Goal: Task Accomplishment & Management: Manage account settings

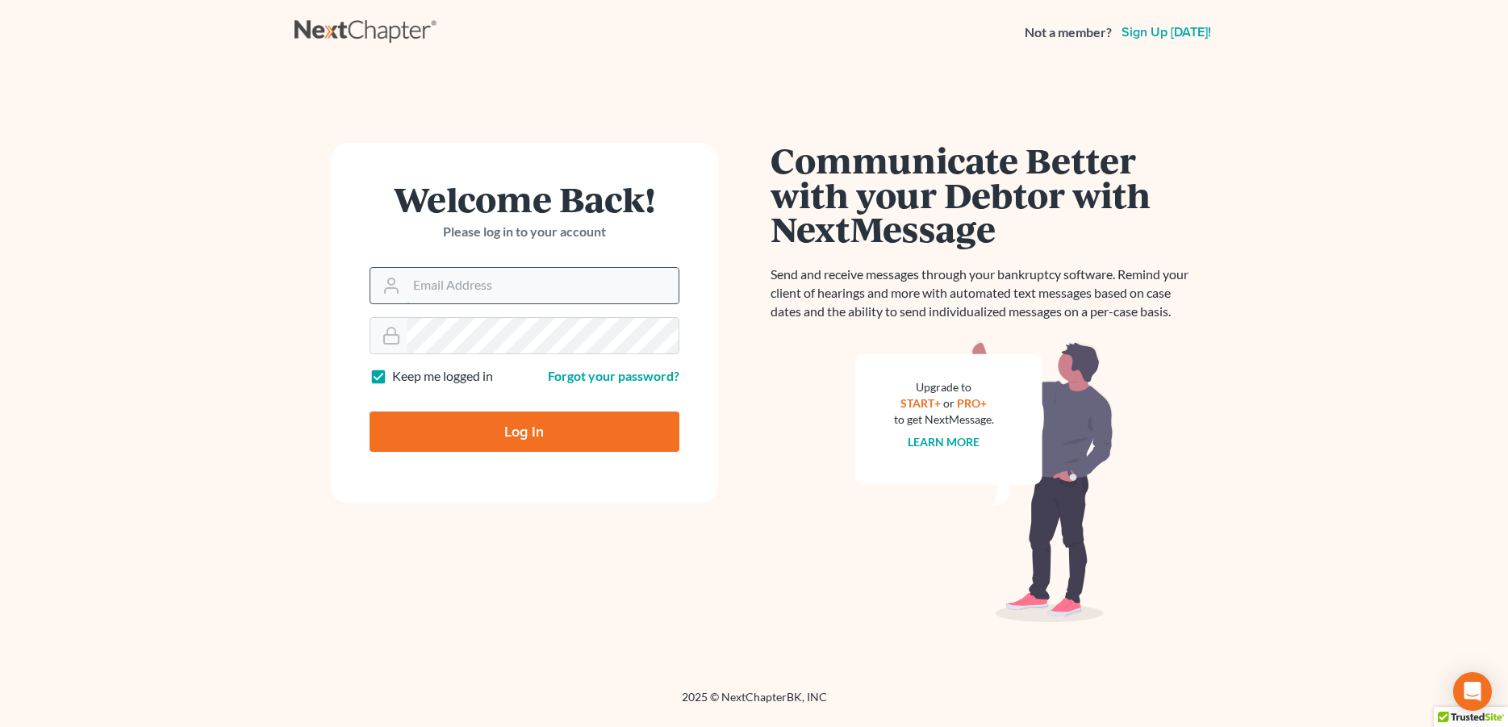
click at [454, 289] on input "Email Address" at bounding box center [543, 286] width 272 height 36
type input "[PERSON_NAME][EMAIL_ADDRESS][DOMAIN_NAME]"
click at [423, 416] on input "Log In" at bounding box center [525, 432] width 310 height 40
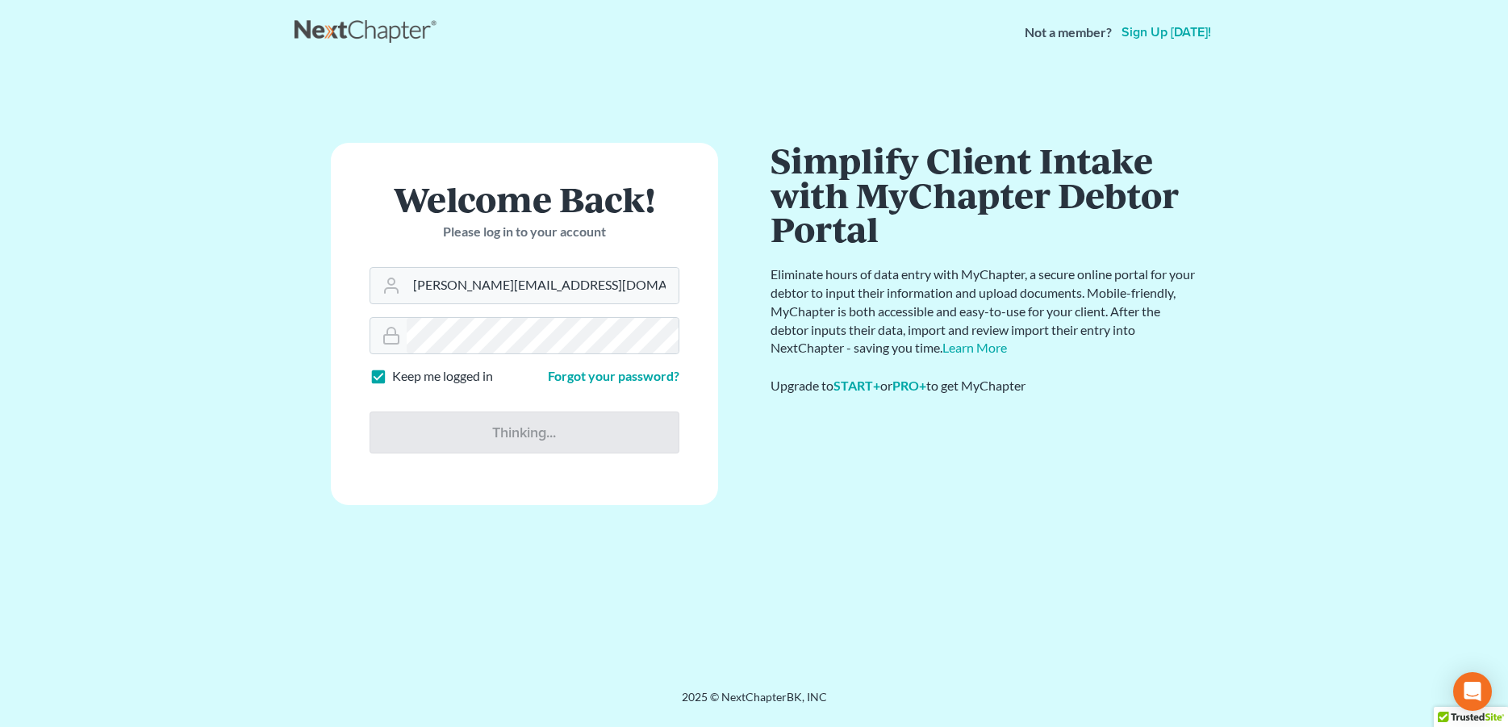
type input "Thinking..."
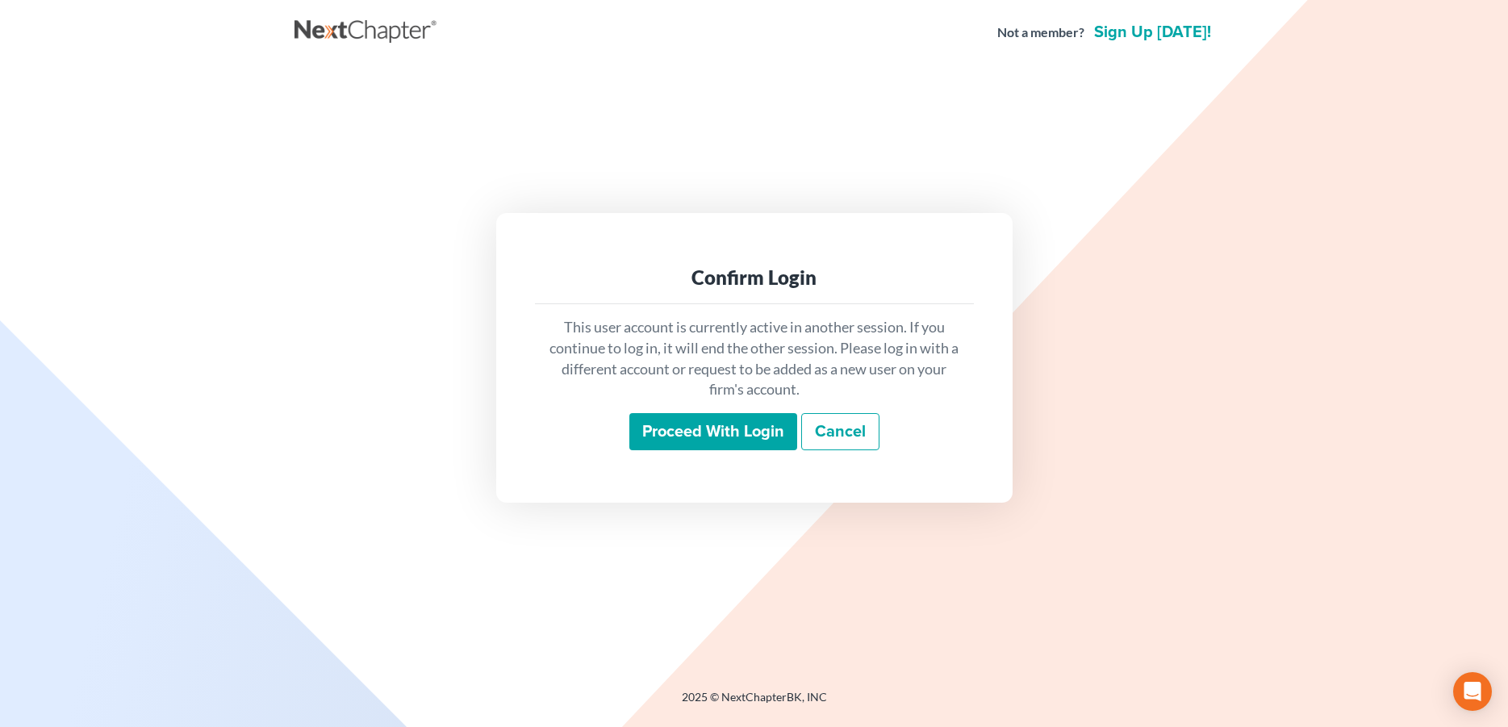
click at [730, 425] on input "Proceed with login" at bounding box center [713, 431] width 168 height 37
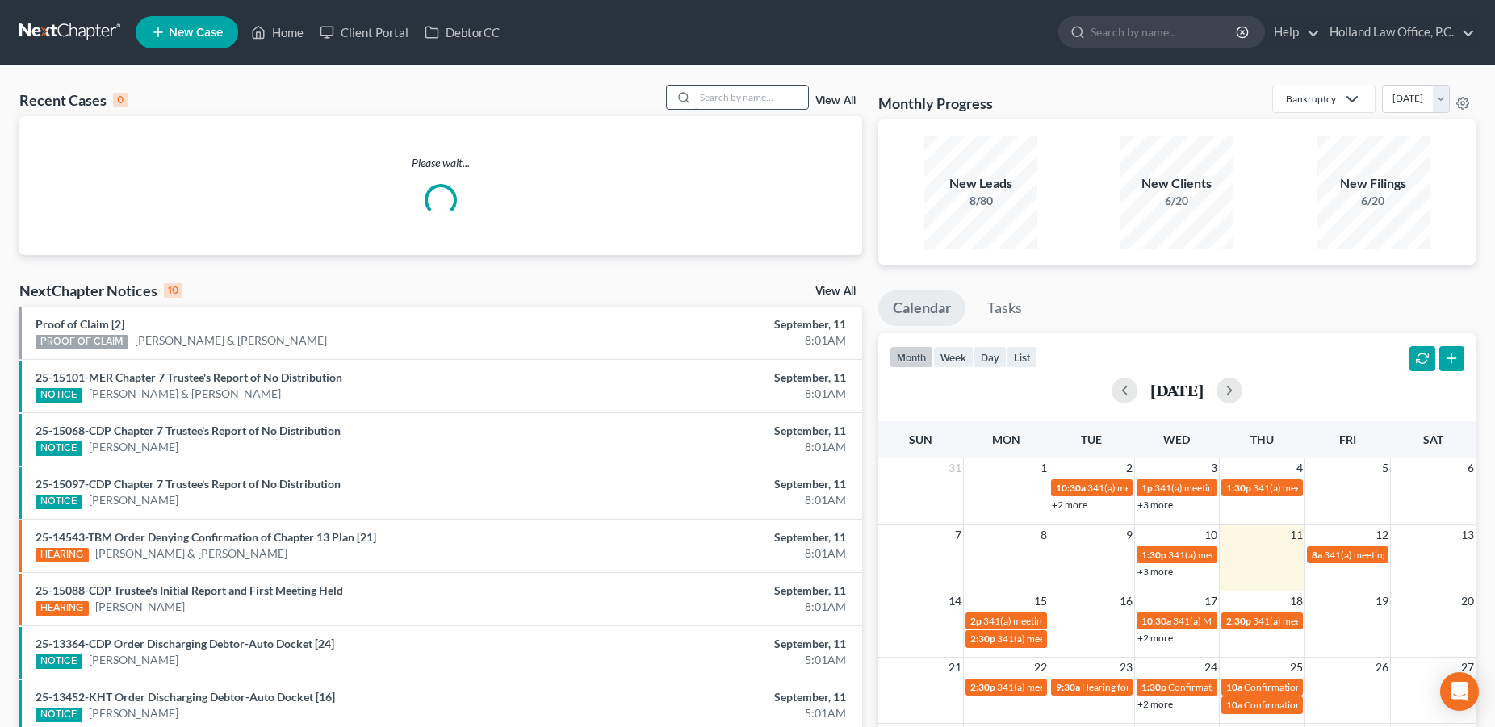
click at [797, 94] on input "search" at bounding box center [751, 97] width 113 height 23
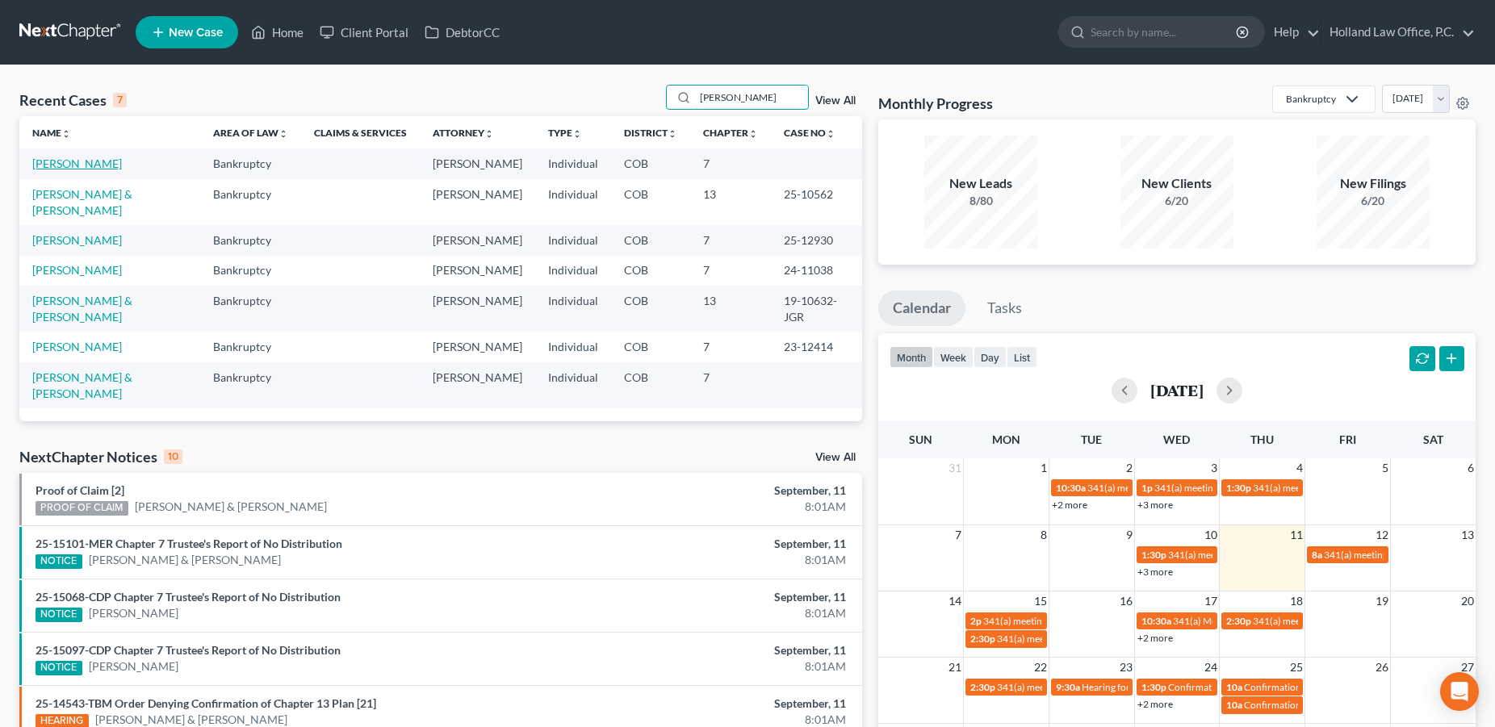
type input "[PERSON_NAME]"
drag, startPoint x: 38, startPoint y: 161, endPoint x: 109, endPoint y: 149, distance: 71.9
click at [38, 161] on link "[PERSON_NAME]" at bounding box center [77, 164] width 90 height 14
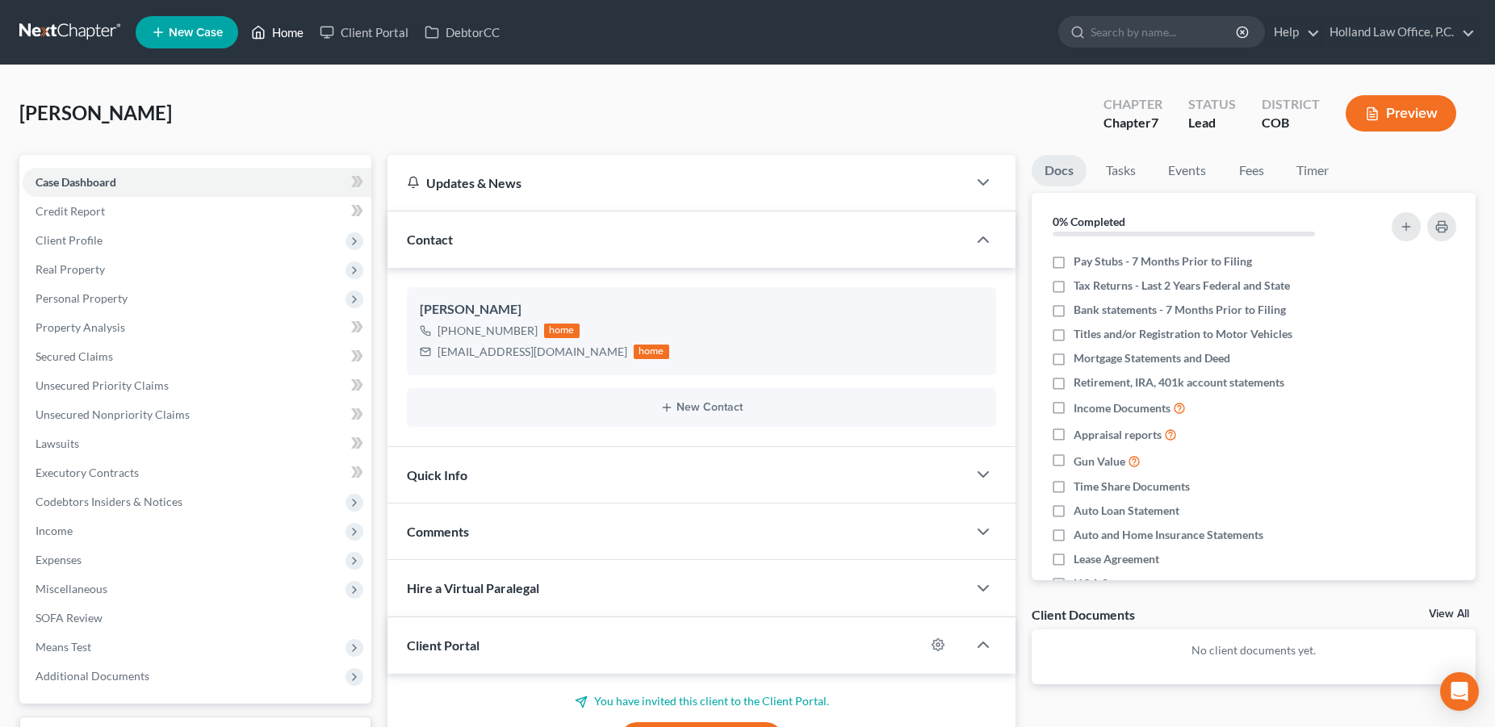
click at [279, 36] on link "Home" at bounding box center [277, 32] width 69 height 29
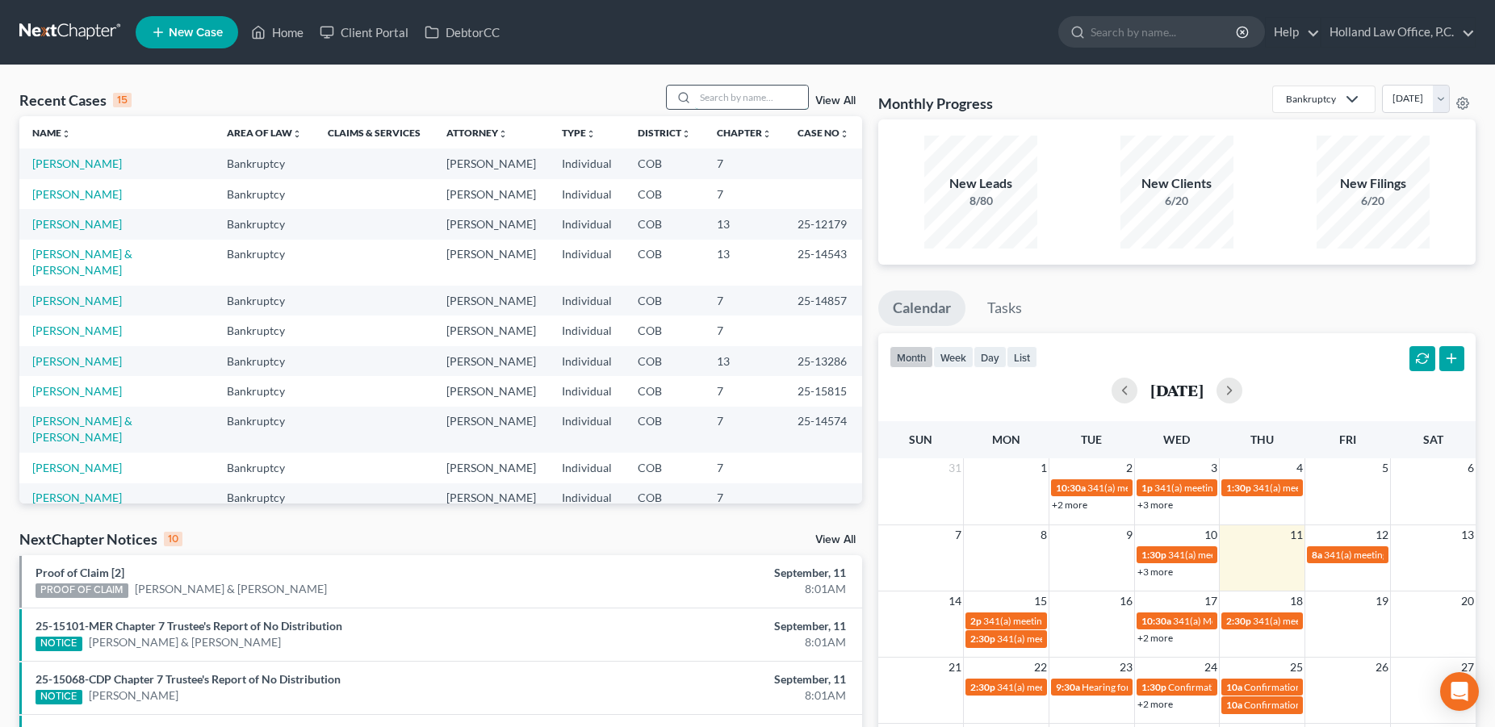
click at [695, 92] on input "search" at bounding box center [751, 97] width 113 height 23
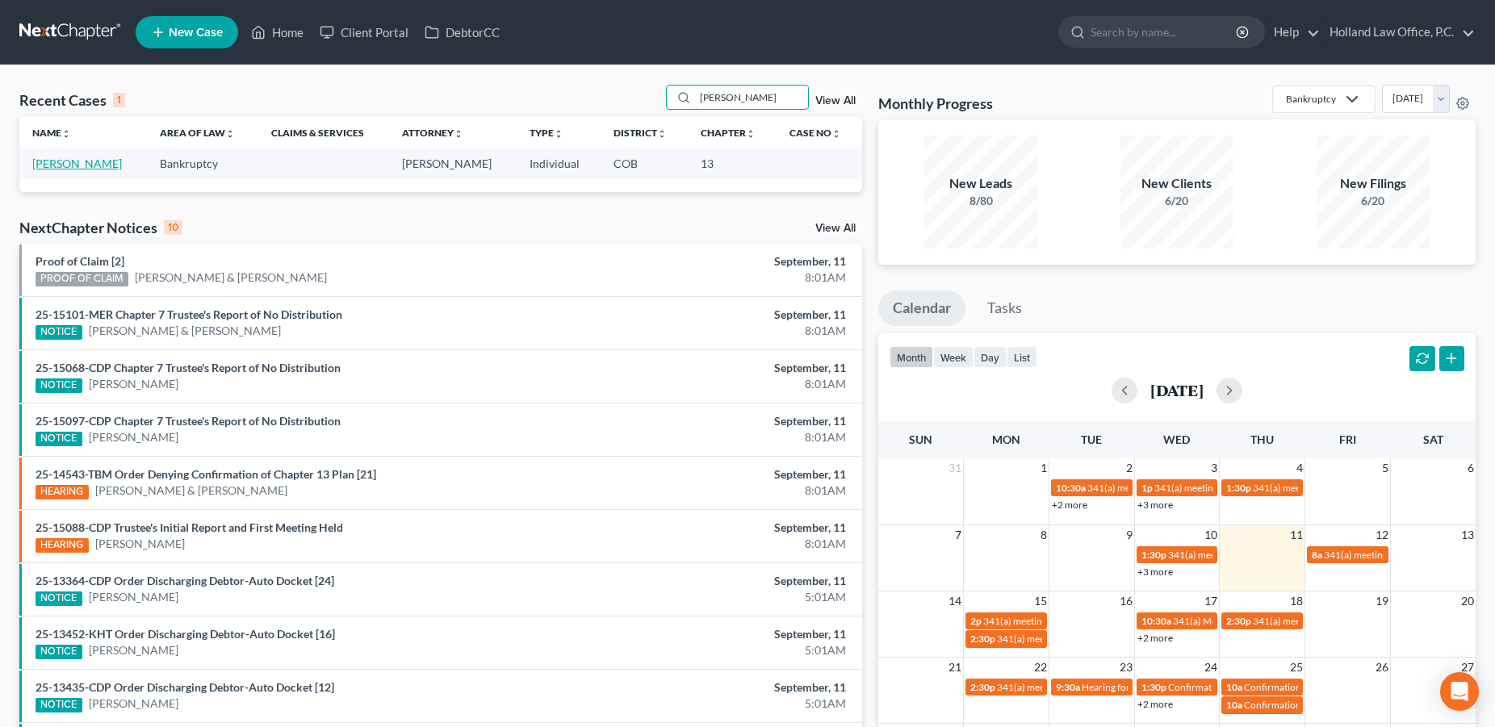
type input "[PERSON_NAME]"
click at [82, 170] on link "[PERSON_NAME]" at bounding box center [77, 164] width 90 height 14
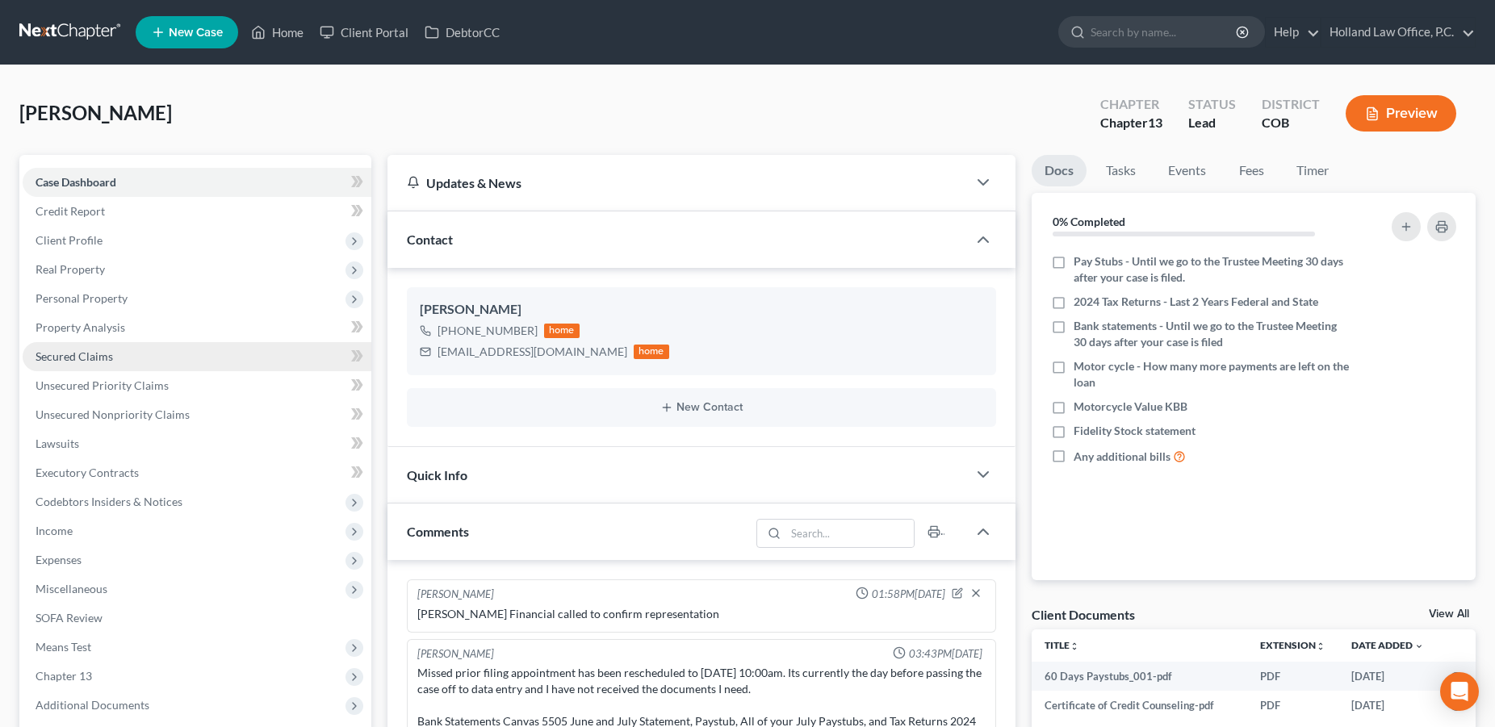
click at [86, 357] on span "Secured Claims" at bounding box center [74, 356] width 77 height 14
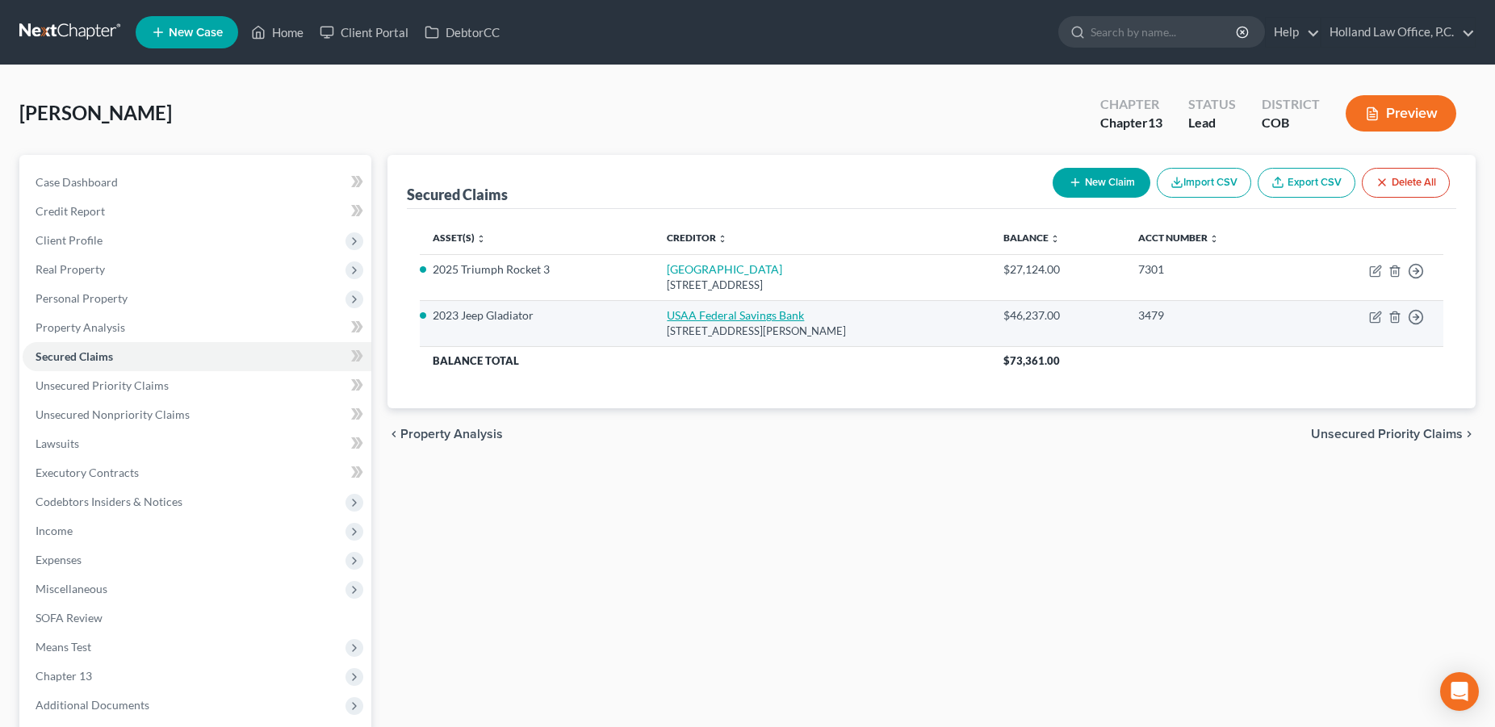
click at [667, 320] on link "USAA Federal Savings Bank" at bounding box center [735, 315] width 137 height 14
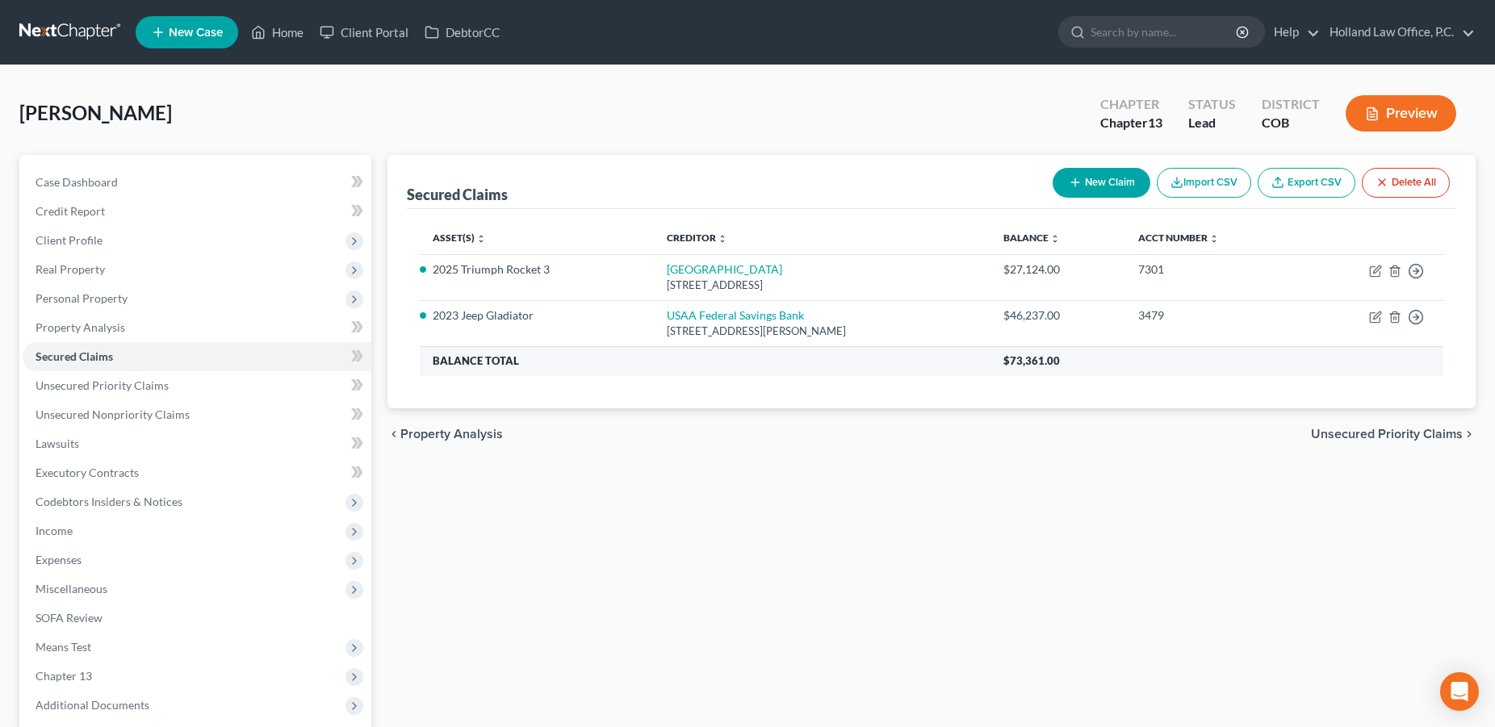
select select "45"
select select "0"
select select "28"
select select "4"
select select "0"
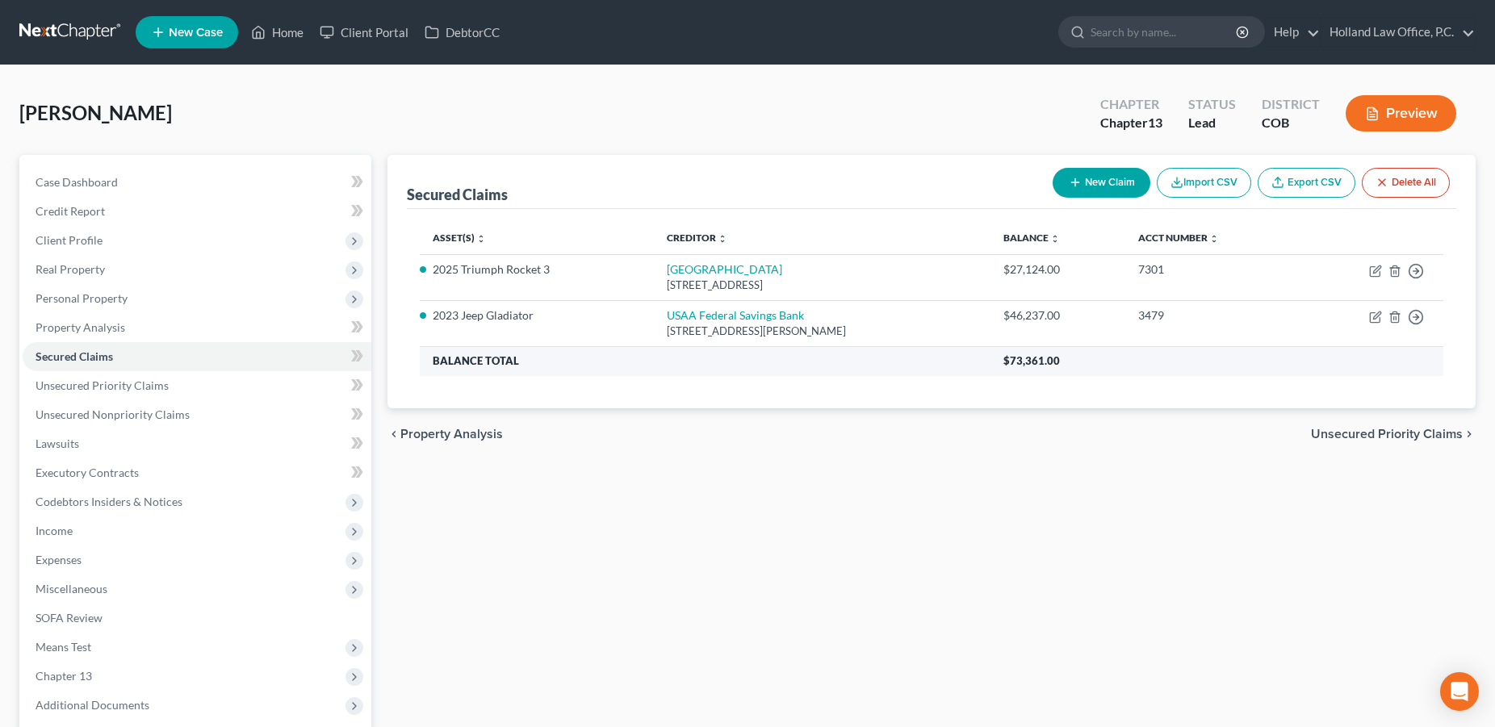
select select "0"
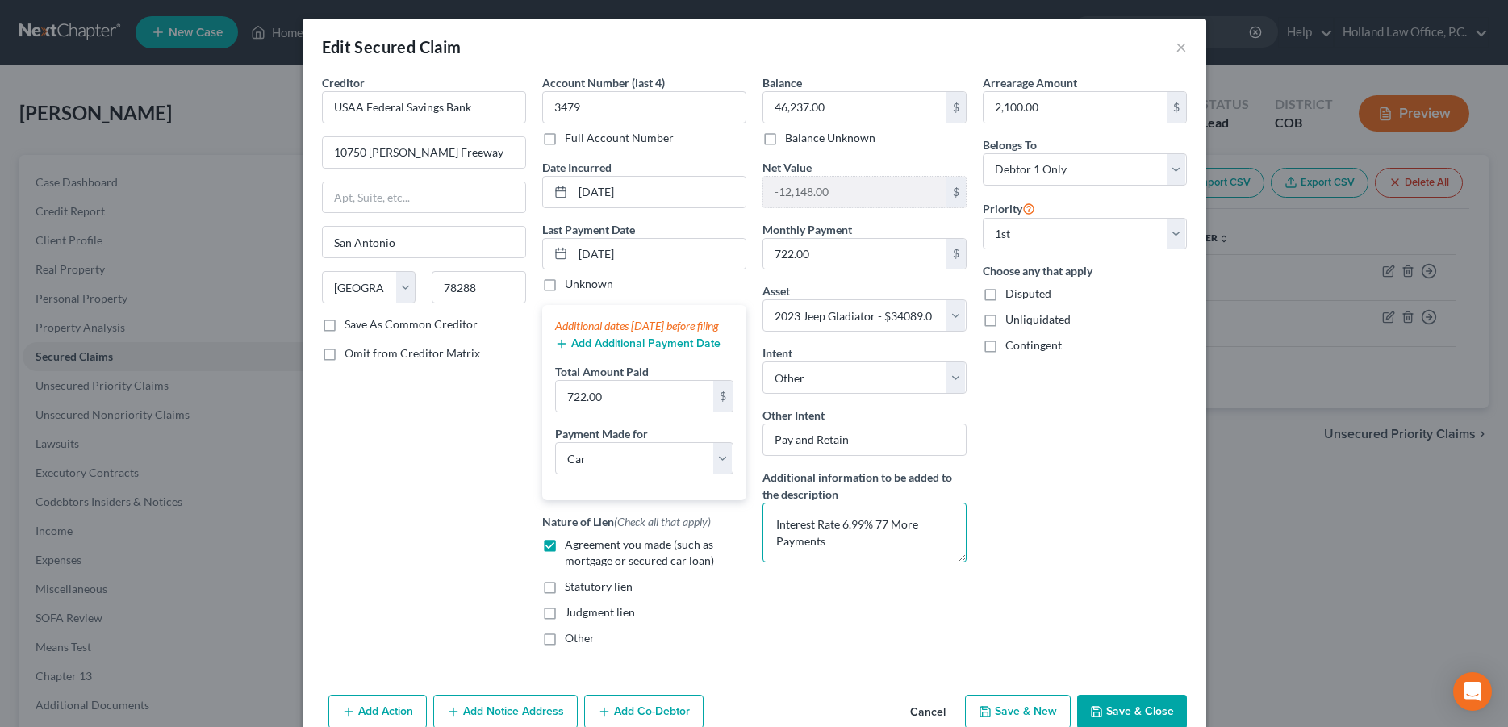
click at [880, 526] on textarea "Interest Rate 6.99% 77 More Payments" at bounding box center [865, 533] width 204 height 60
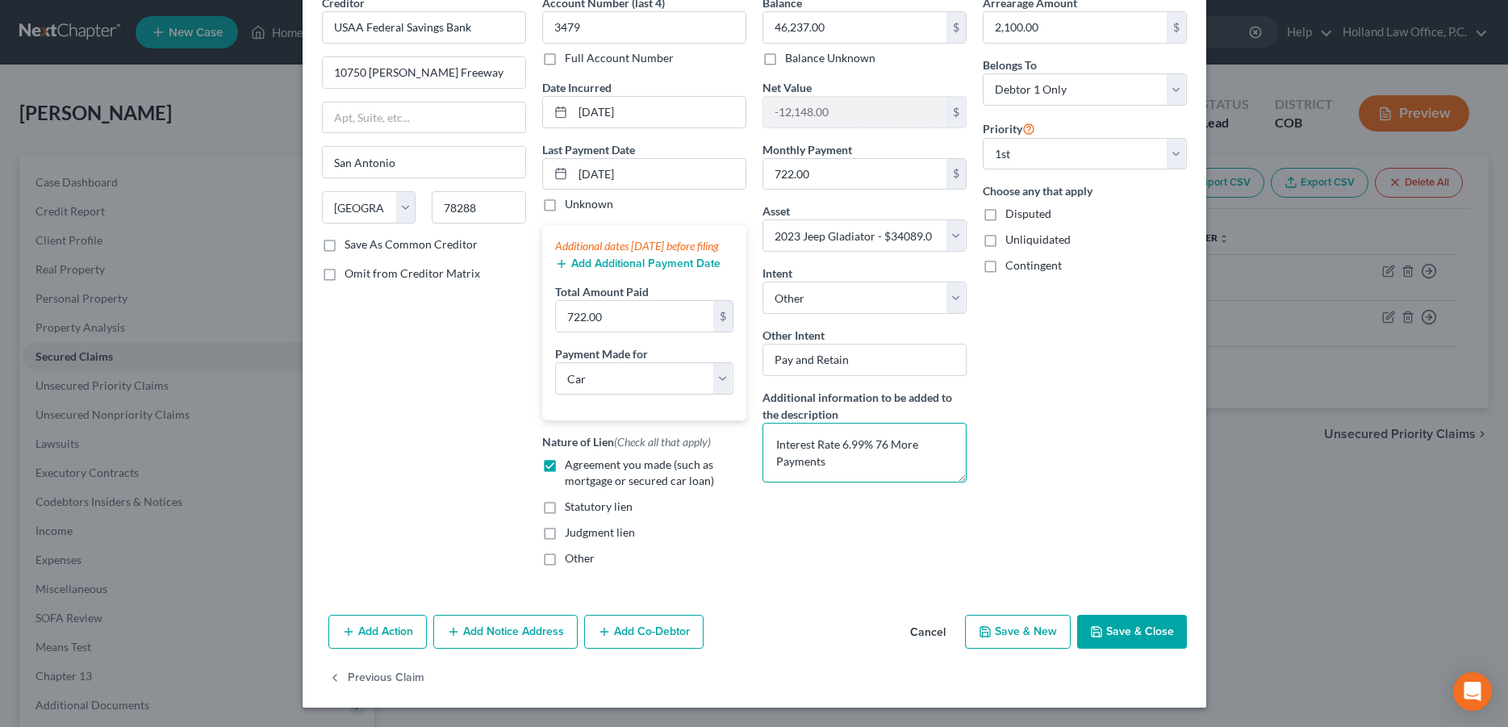
type textarea "Interest Rate 6.99% 76 More Payments"
click at [1131, 638] on button "Save & Close" at bounding box center [1132, 632] width 110 height 34
select select
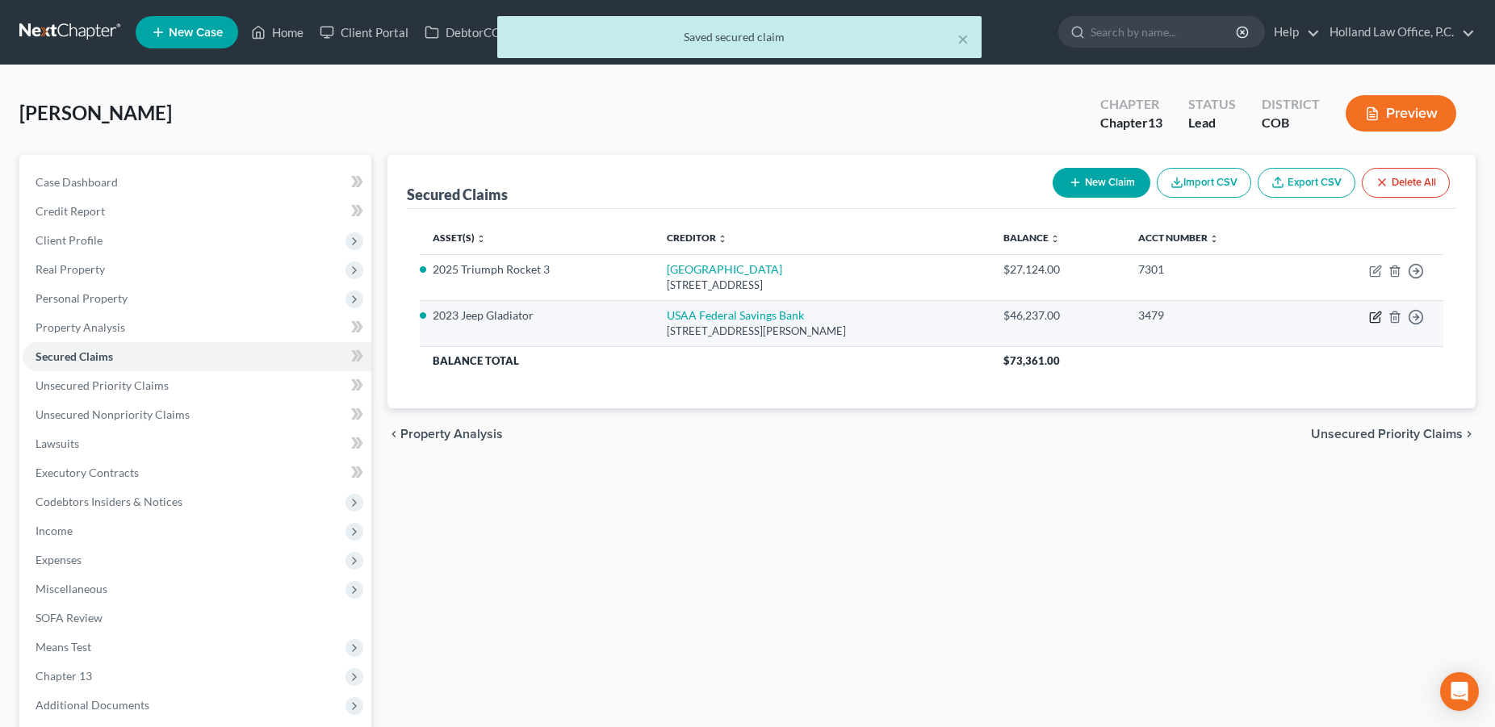
click at [1373, 320] on icon "button" at bounding box center [1375, 317] width 13 height 13
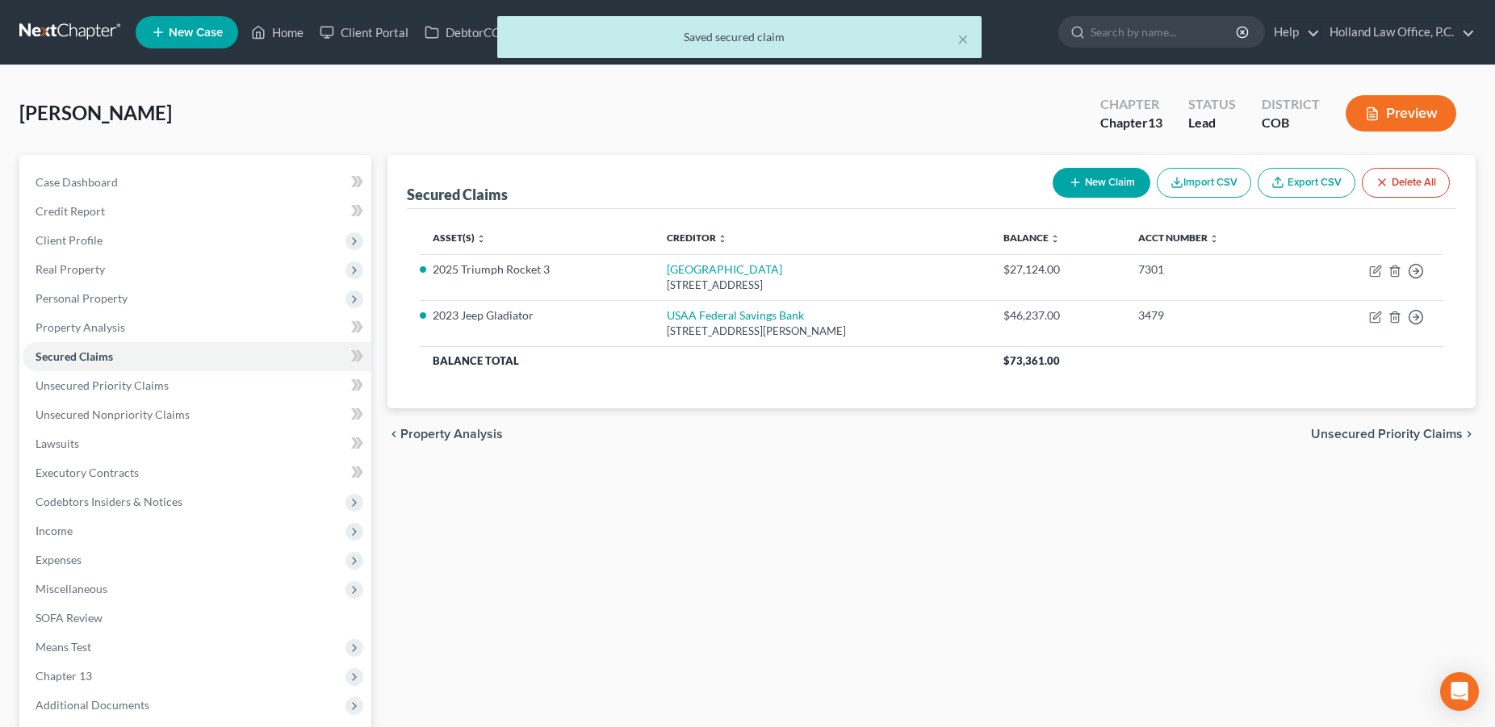
select select "45"
select select "0"
select select "28"
select select "4"
select select "0"
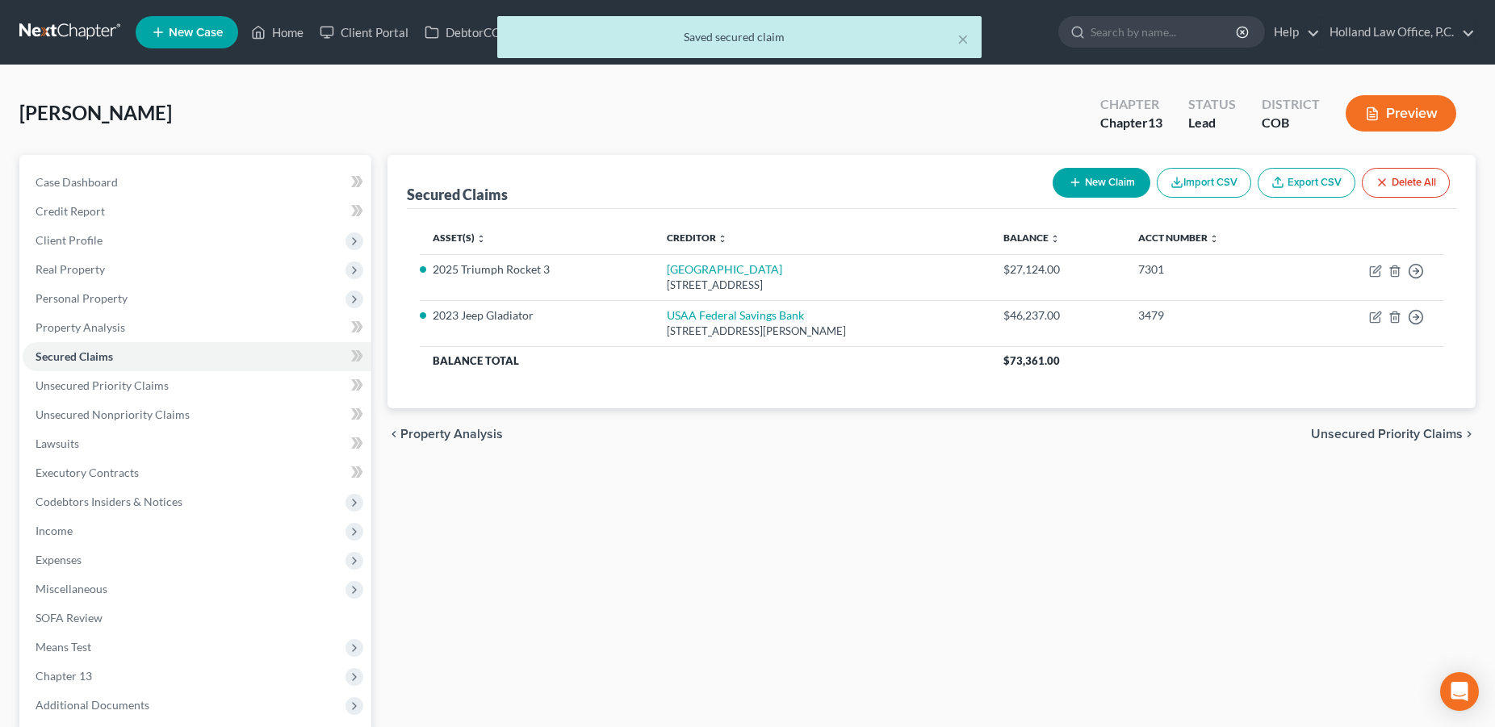
select select "0"
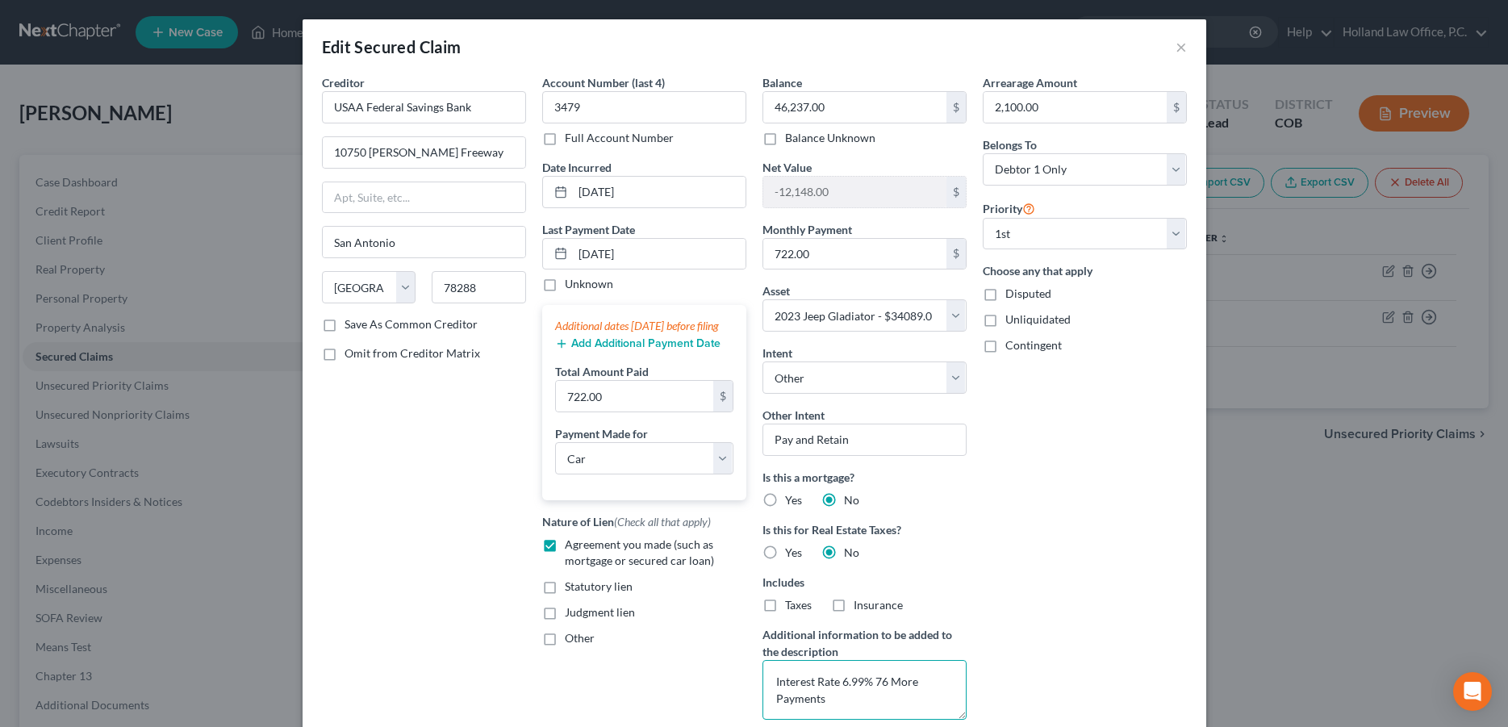
click at [846, 706] on textarea "Interest Rate 6.99% 76 More Payments" at bounding box center [865, 690] width 204 height 60
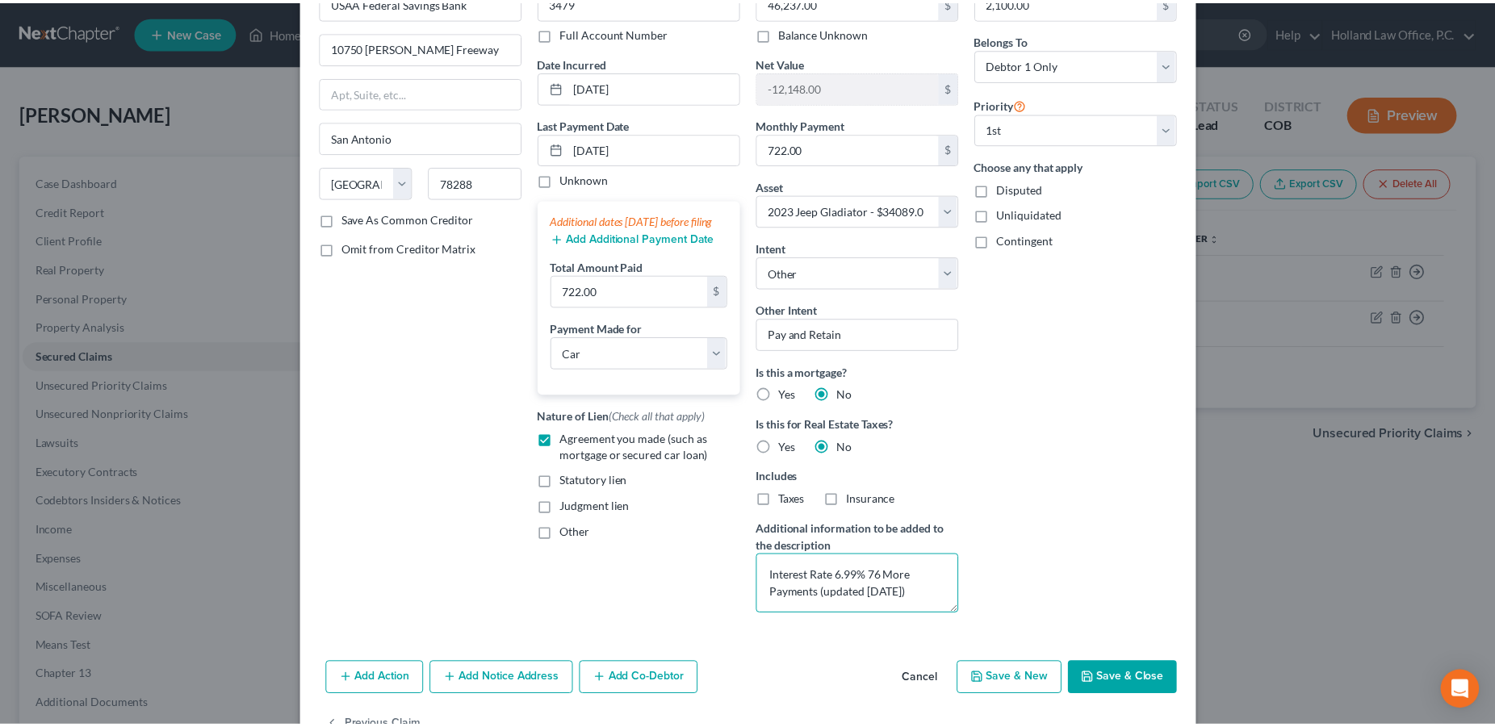
scroll to position [153, 0]
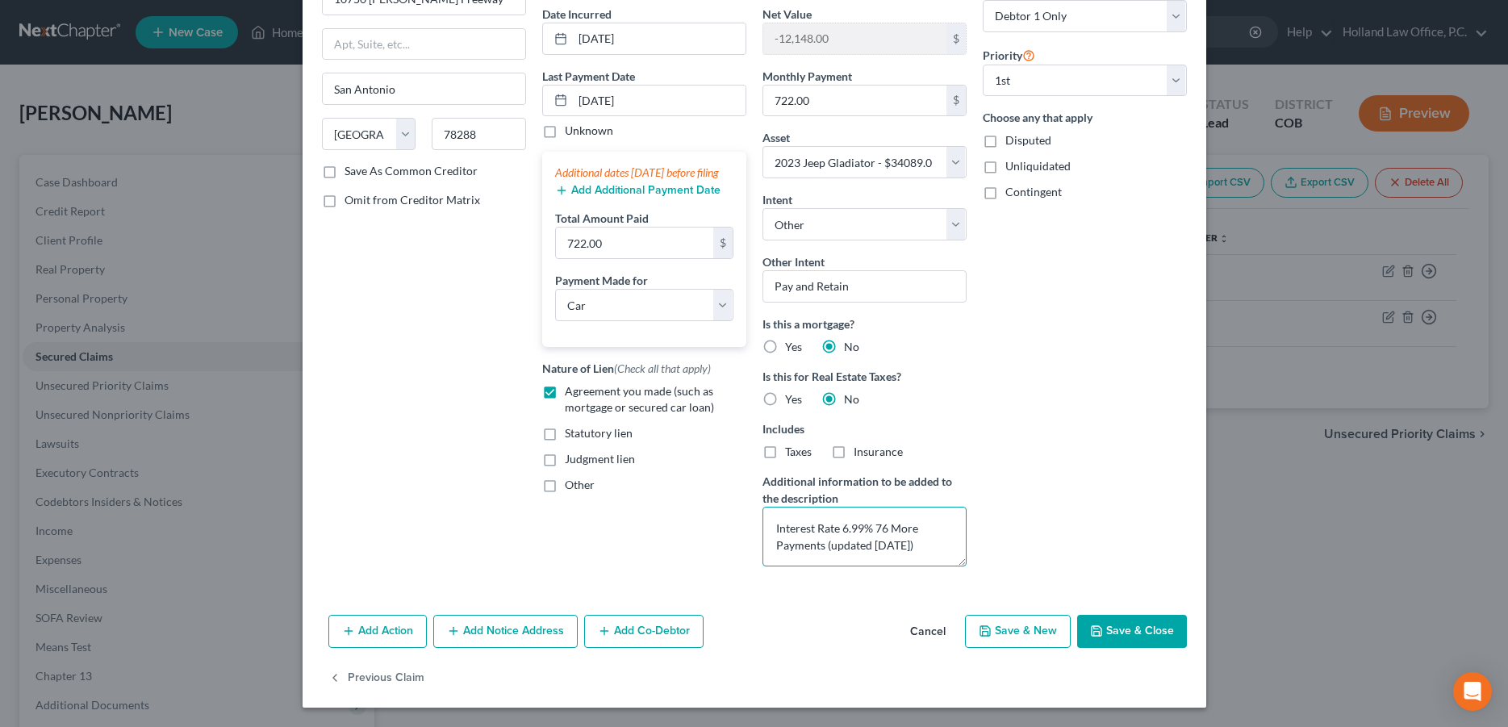
type textarea "Interest Rate 6.99% 76 More Payments (updated [DATE])"
click at [1123, 640] on button "Save & Close" at bounding box center [1132, 632] width 110 height 34
select select
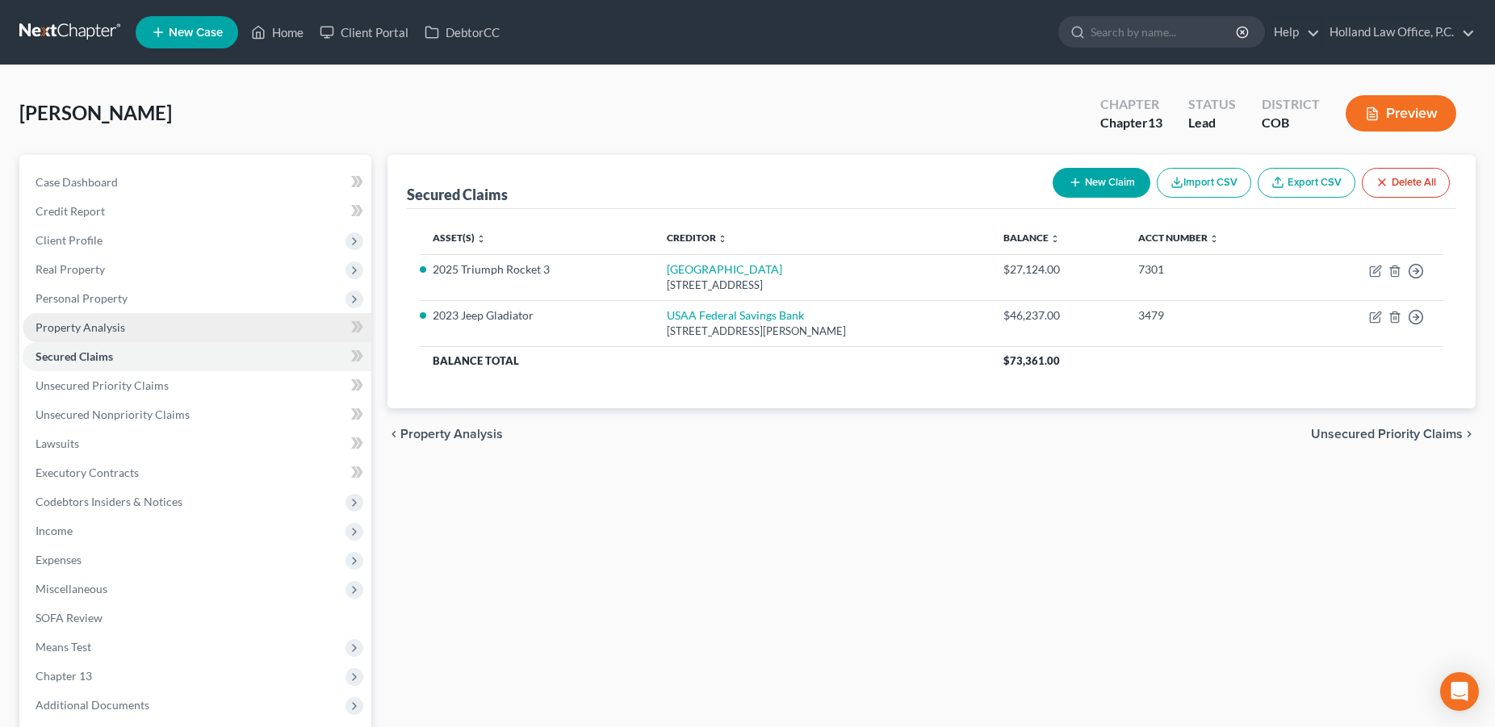
drag, startPoint x: 138, startPoint y: 304, endPoint x: 131, endPoint y: 340, distance: 36.2
click at [138, 306] on span "Personal Property" at bounding box center [197, 298] width 349 height 29
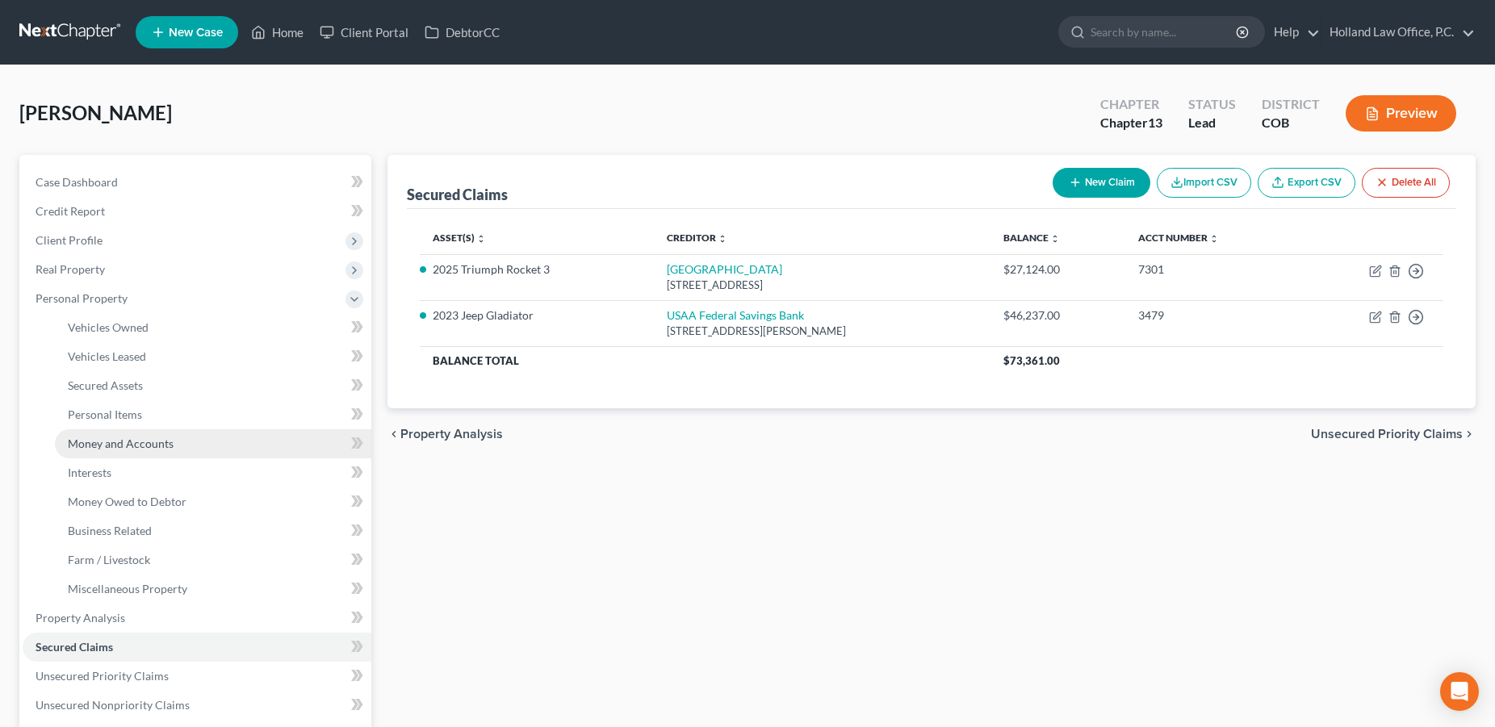
click at [96, 450] on link "Money and Accounts" at bounding box center [213, 443] width 316 height 29
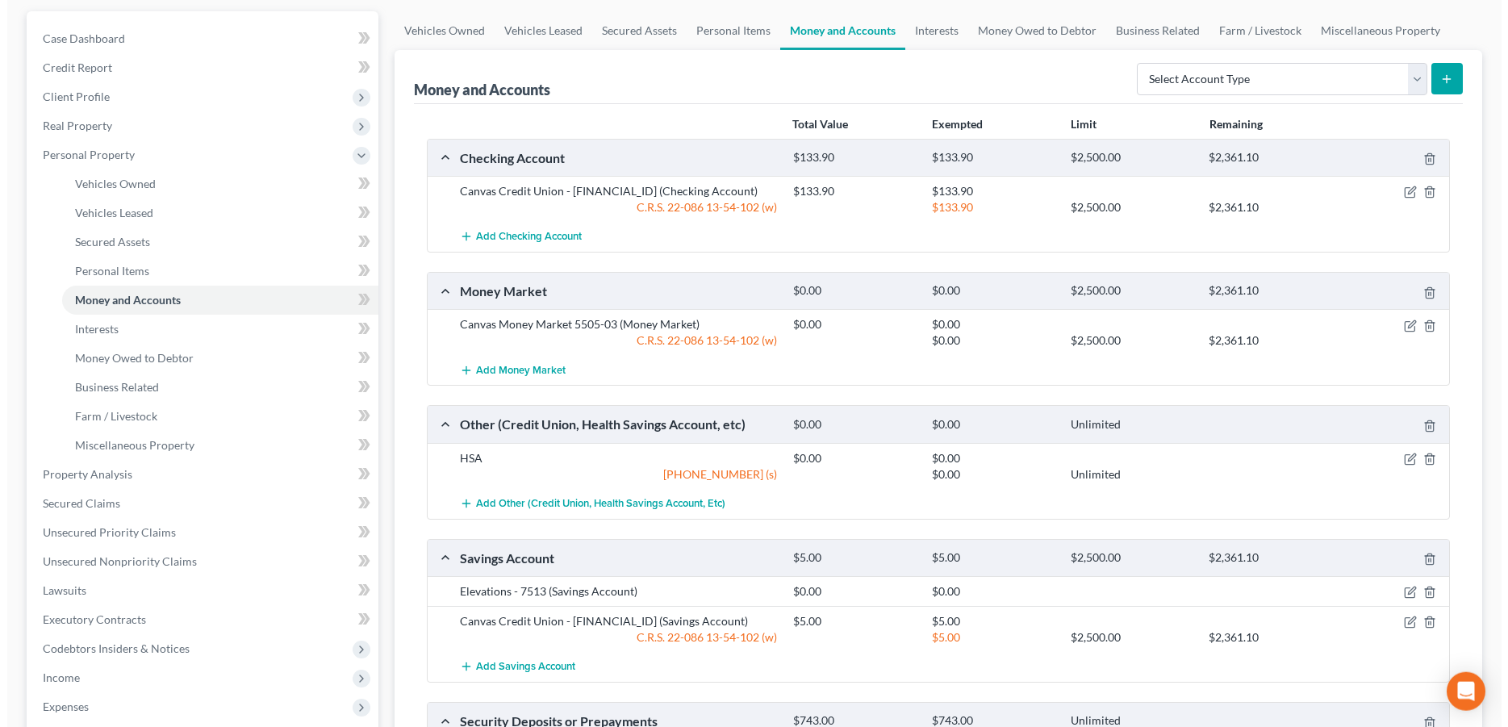
scroll to position [147, 0]
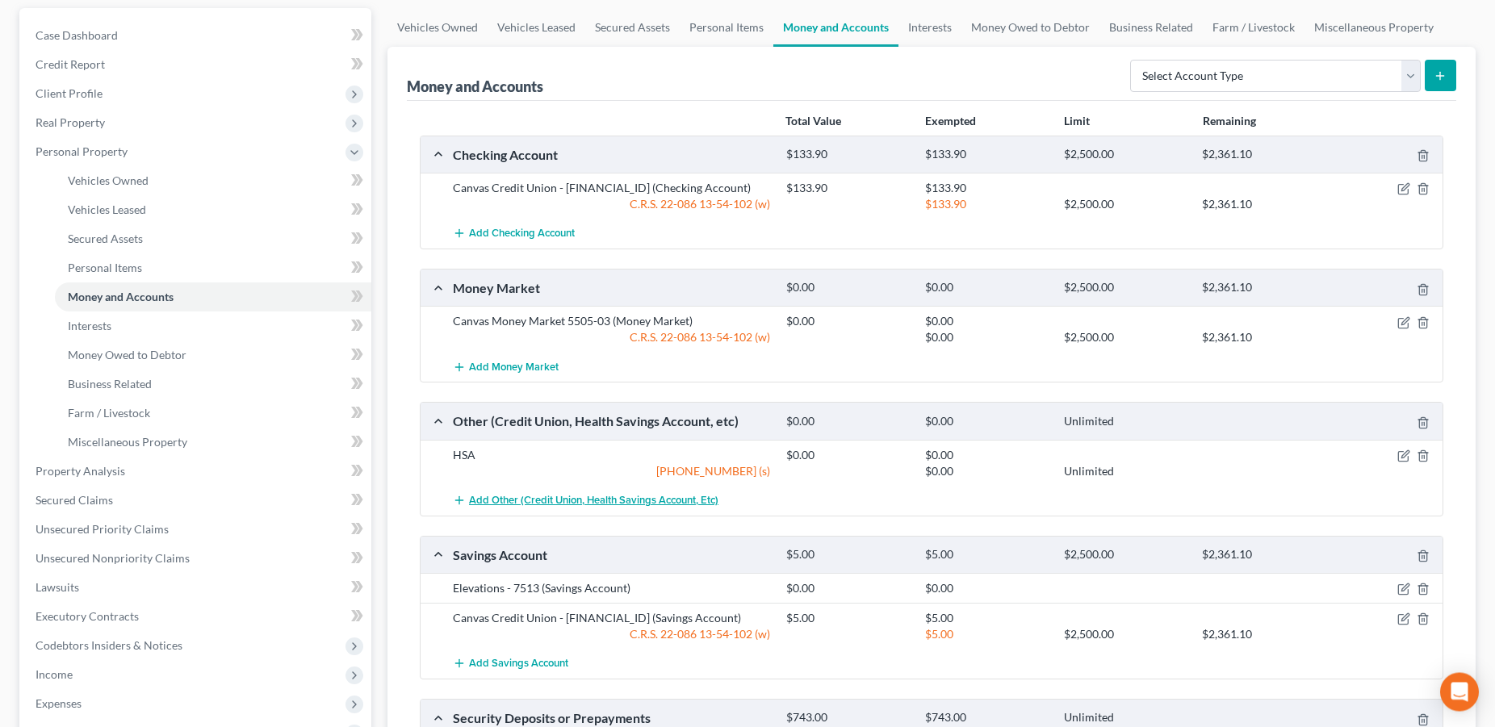
click at [624, 504] on span "Add Other (Credit Union, Health Savings Account, etc)" at bounding box center [593, 500] width 249 height 13
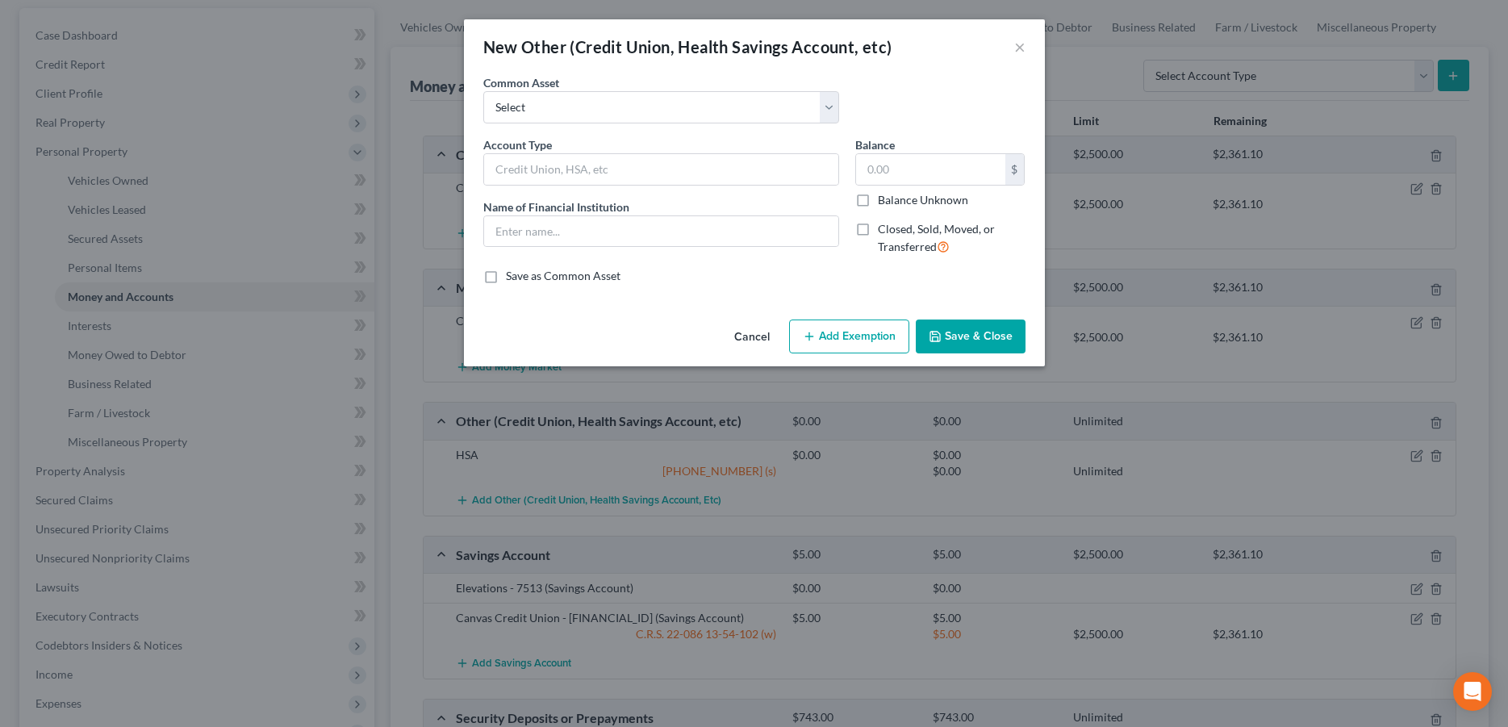
click at [1027, 45] on div "New Other (Credit Union, Health Savings Account, etc) ×" at bounding box center [754, 46] width 581 height 55
click at [1017, 44] on button "×" at bounding box center [1019, 46] width 11 height 19
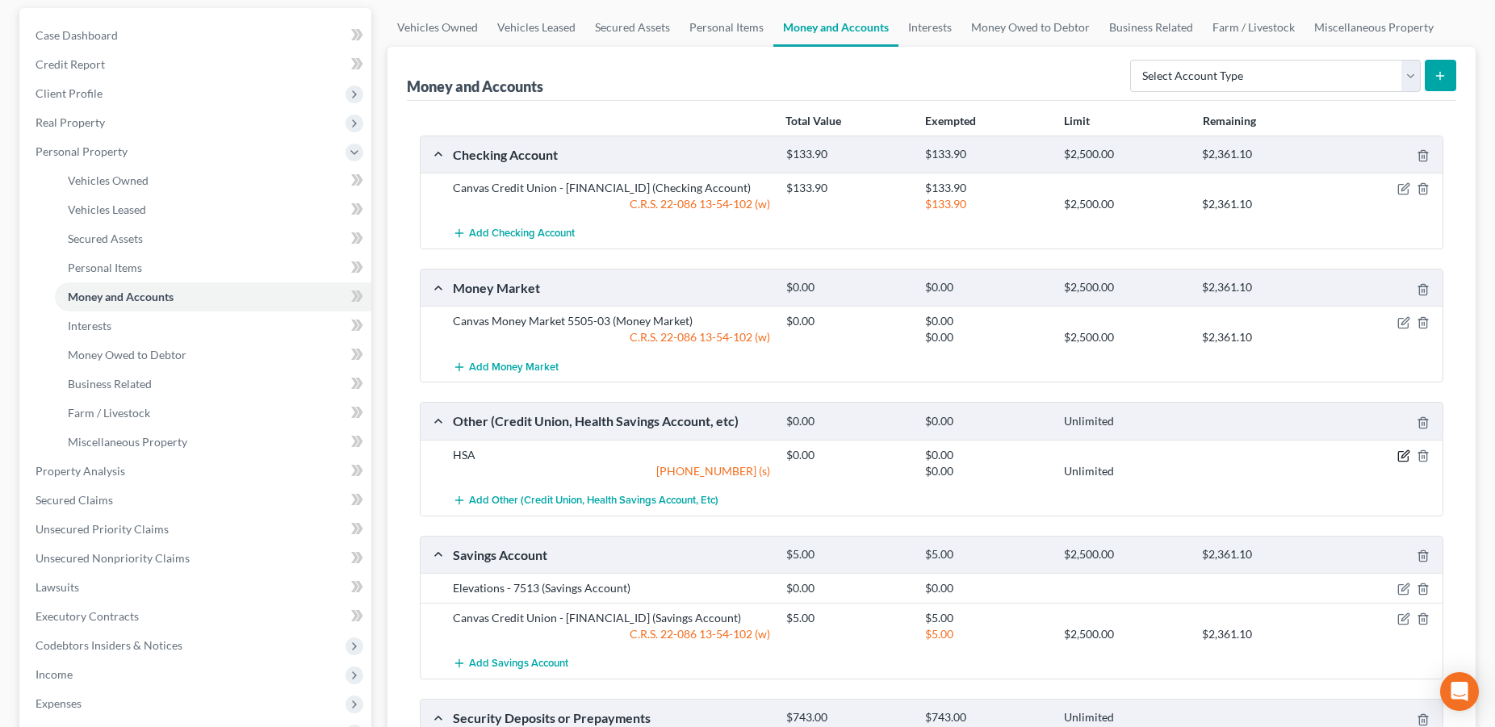
click at [1405, 454] on icon "button" at bounding box center [1403, 456] width 13 height 13
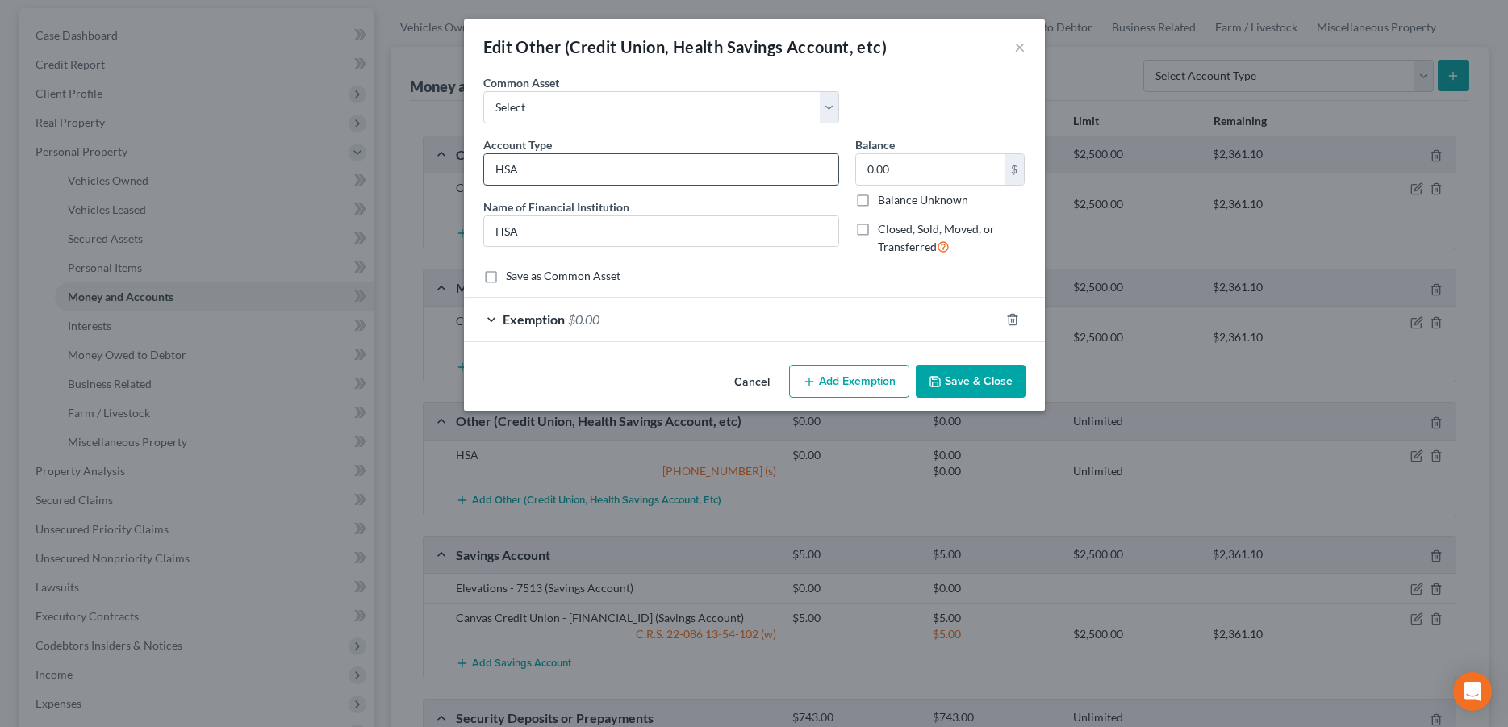
click at [569, 174] on input "HSA" at bounding box center [661, 169] width 354 height 31
type input "HSA Wealthcare"
click at [557, 232] on input "HSA" at bounding box center [661, 231] width 354 height 31
type input "HSA Wealthcare"
click at [896, 177] on input "0.00" at bounding box center [930, 169] width 149 height 31
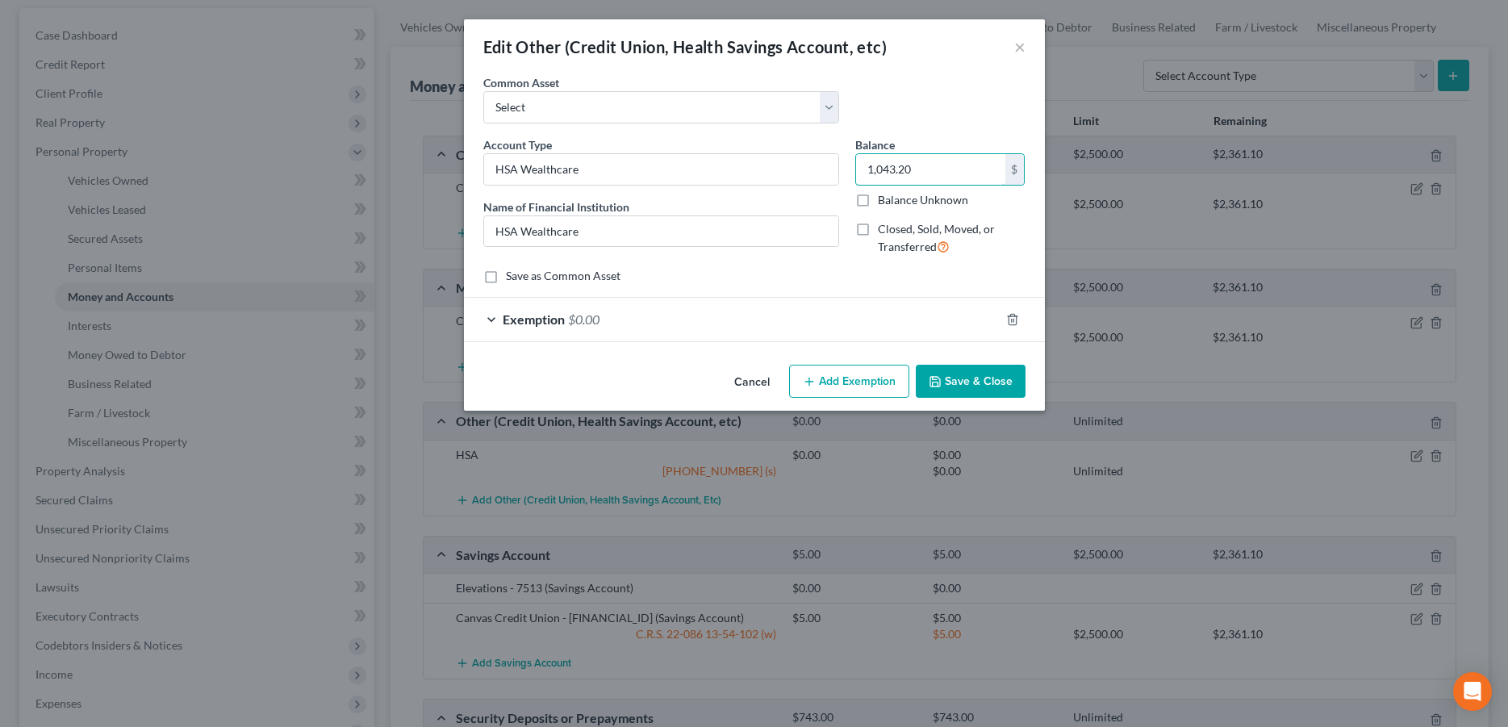
type input "1,043.20"
click at [791, 305] on div "Exemption $0.00" at bounding box center [732, 319] width 536 height 43
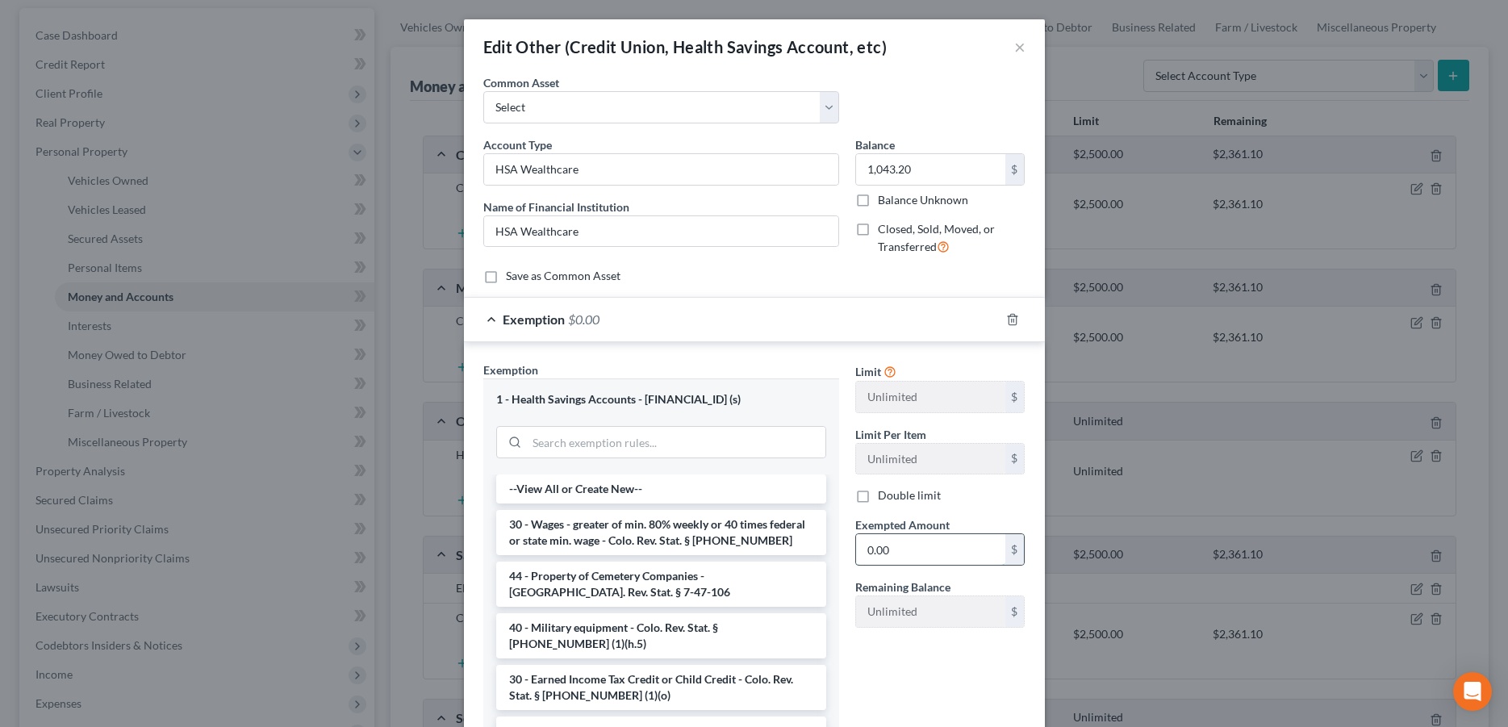
click at [893, 555] on input "0.00" at bounding box center [930, 549] width 149 height 31
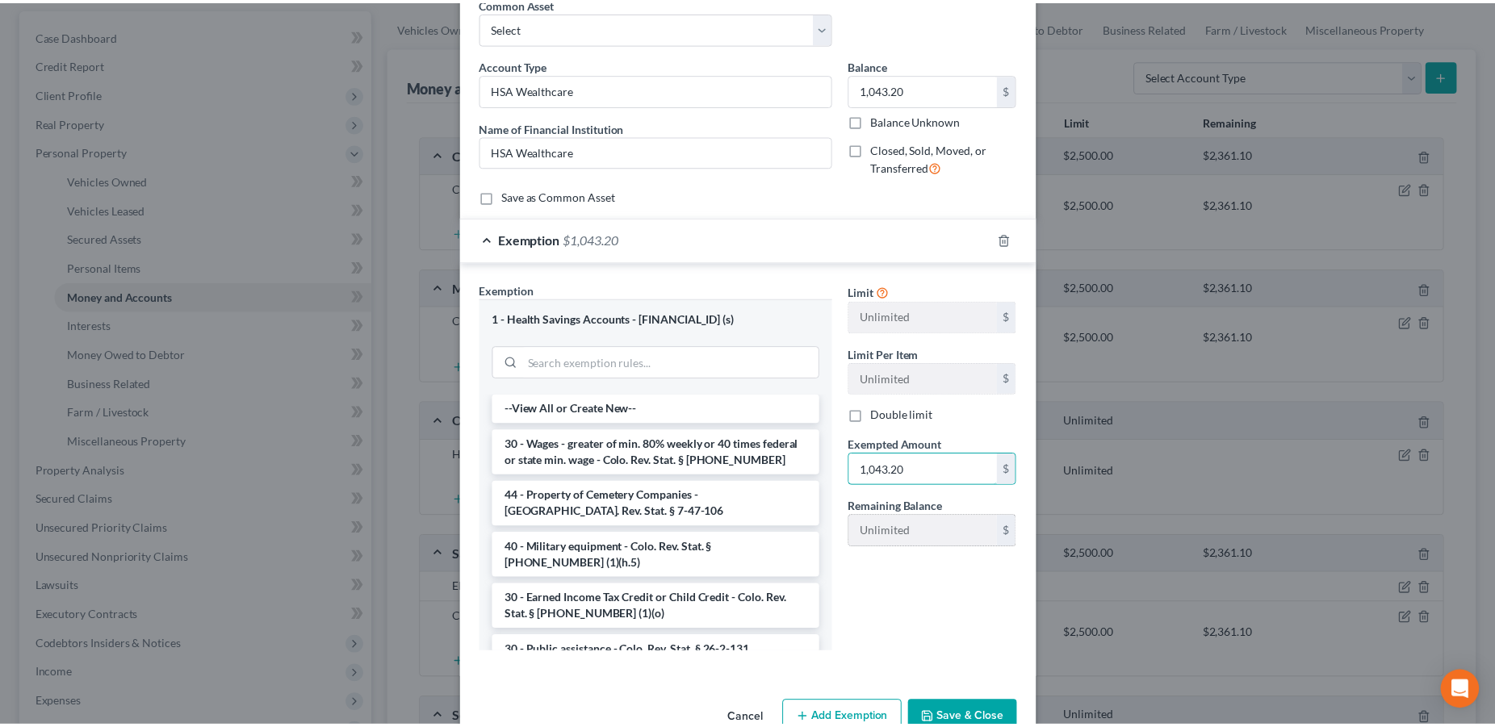
scroll to position [121, 0]
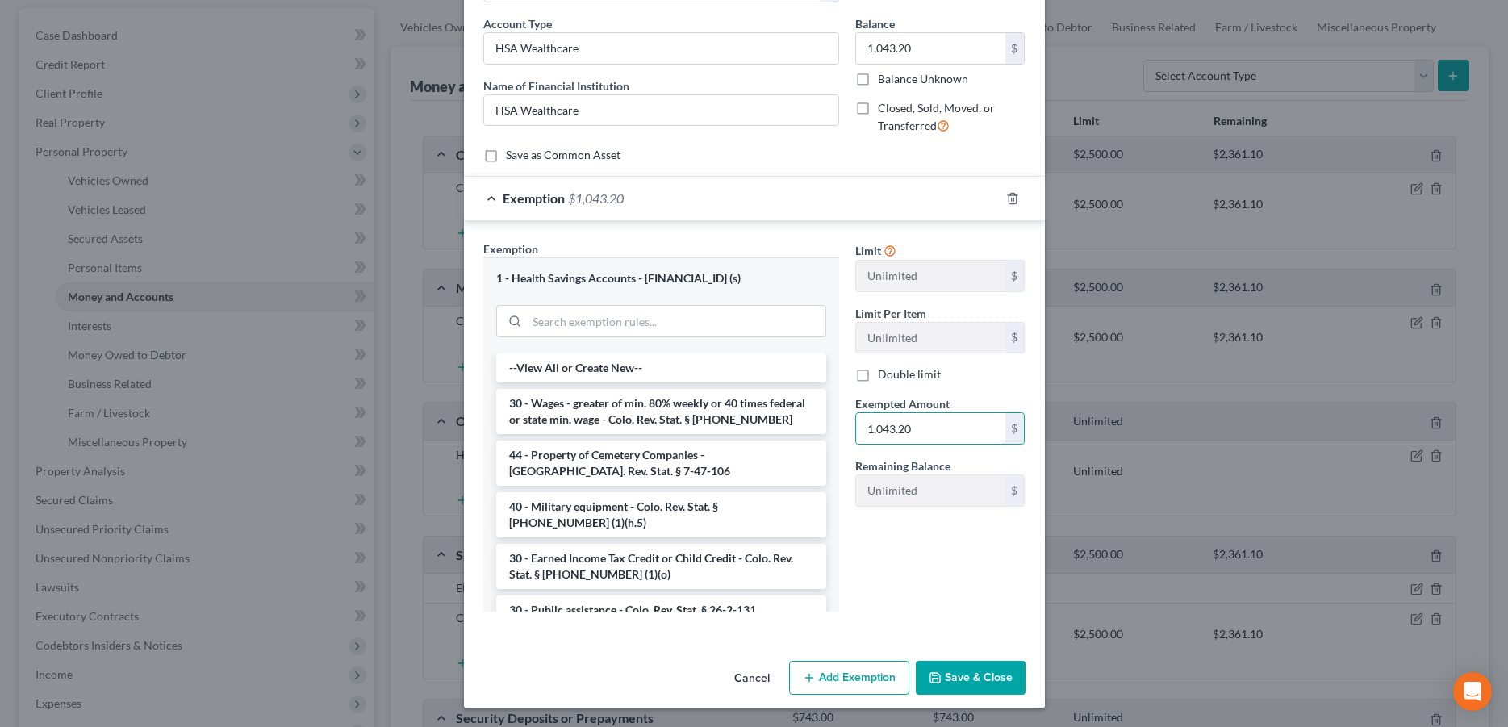
type input "1,043.20"
click at [968, 681] on button "Save & Close" at bounding box center [971, 678] width 110 height 34
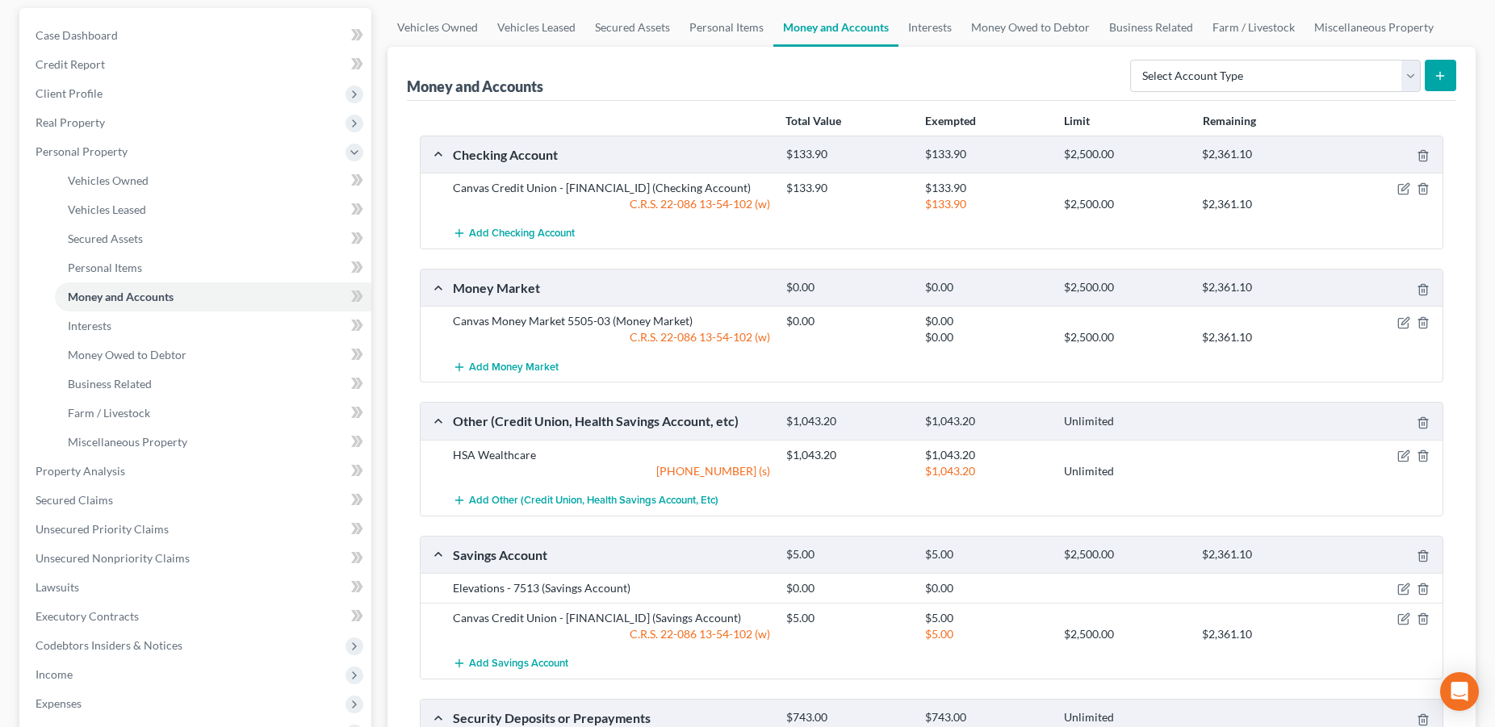
click at [1395, 455] on div at bounding box center [1387, 455] width 111 height 16
click at [1399, 454] on icon "button" at bounding box center [1403, 457] width 10 height 10
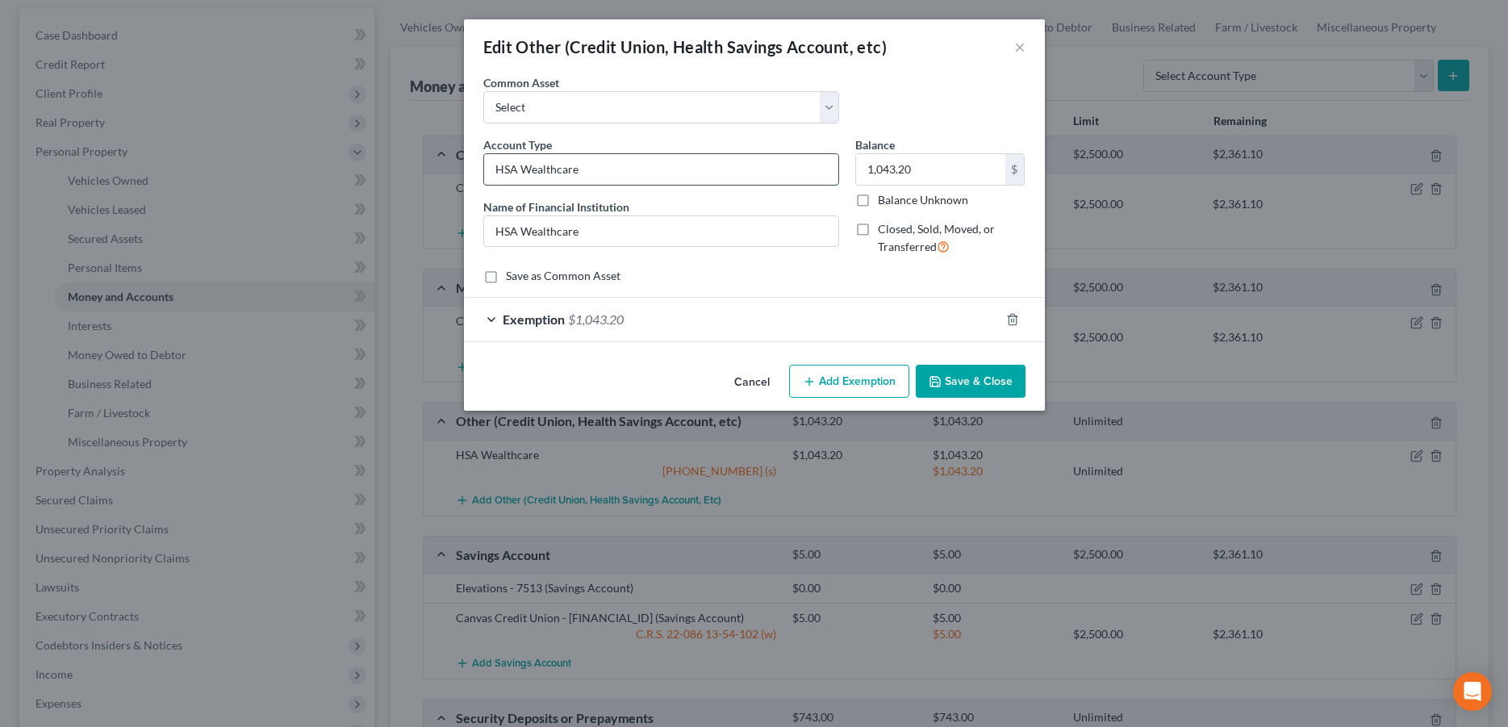
click at [600, 172] on input "HSA Wealthcare" at bounding box center [661, 169] width 354 height 31
type input "HSA Wealthcare Saver"
click at [620, 237] on input "HSA Wealthcare" at bounding box center [661, 231] width 354 height 31
type input "HSA Wealthcare Saver"
drag, startPoint x: 980, startPoint y: 374, endPoint x: 738, endPoint y: 398, distance: 242.4
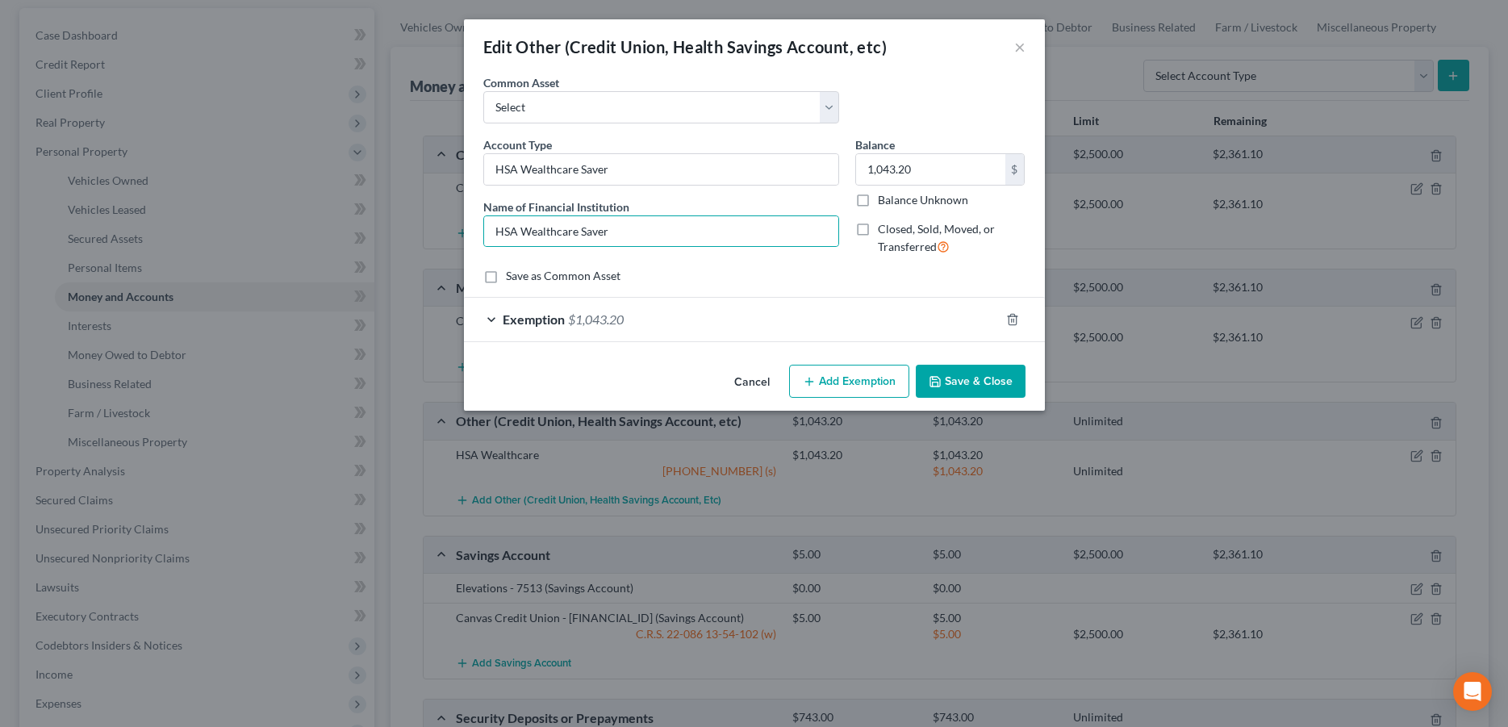
click at [979, 374] on button "Save & Close" at bounding box center [971, 382] width 110 height 34
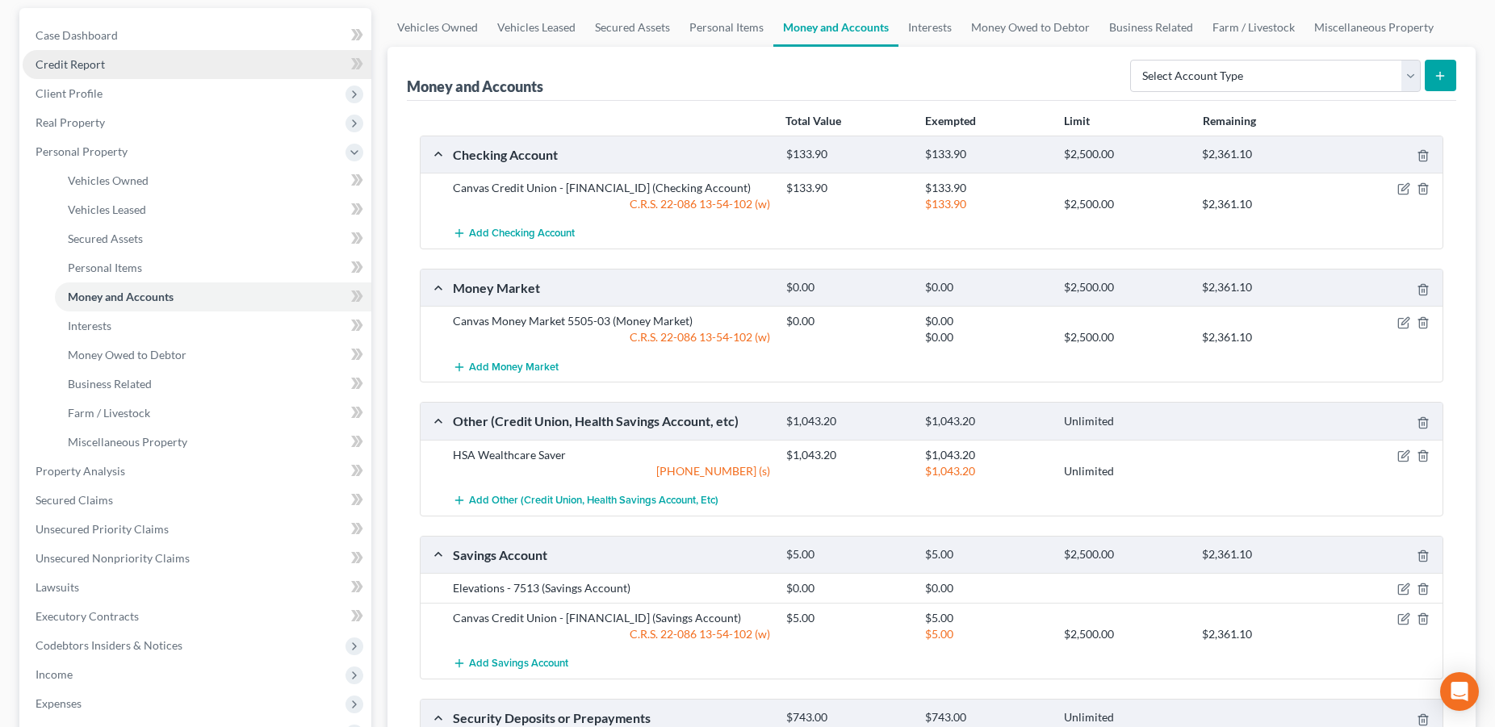
scroll to position [0, 0]
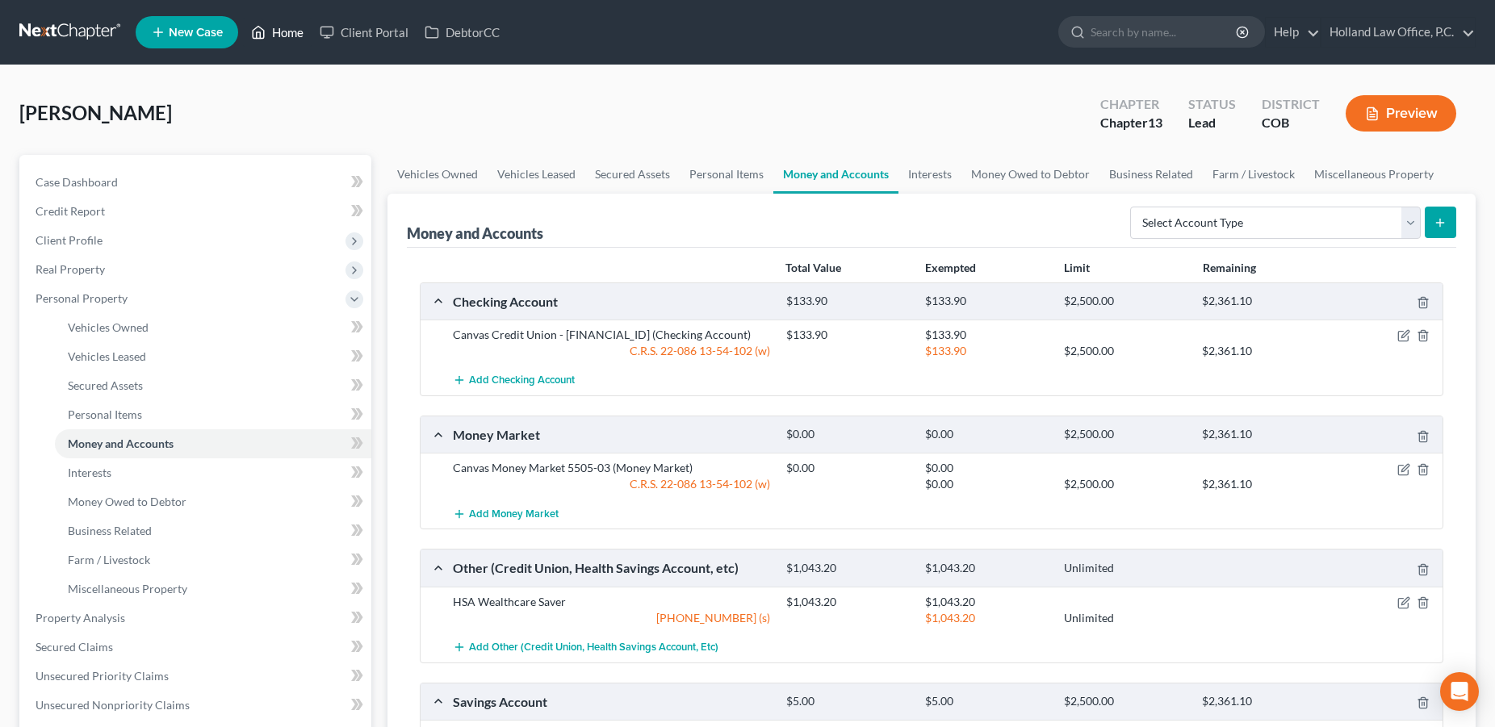
click at [277, 30] on link "Home" at bounding box center [277, 32] width 69 height 29
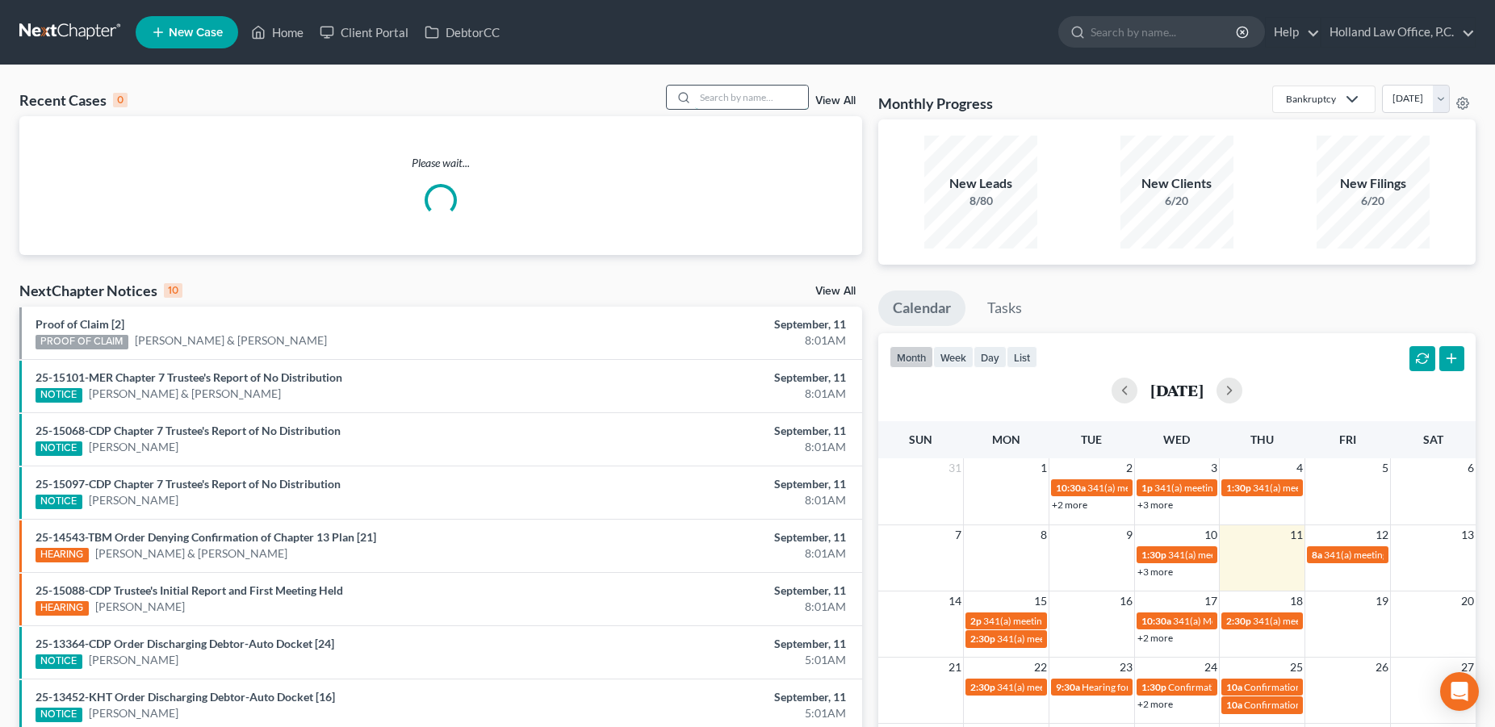
click at [760, 104] on input "search" at bounding box center [751, 97] width 113 height 23
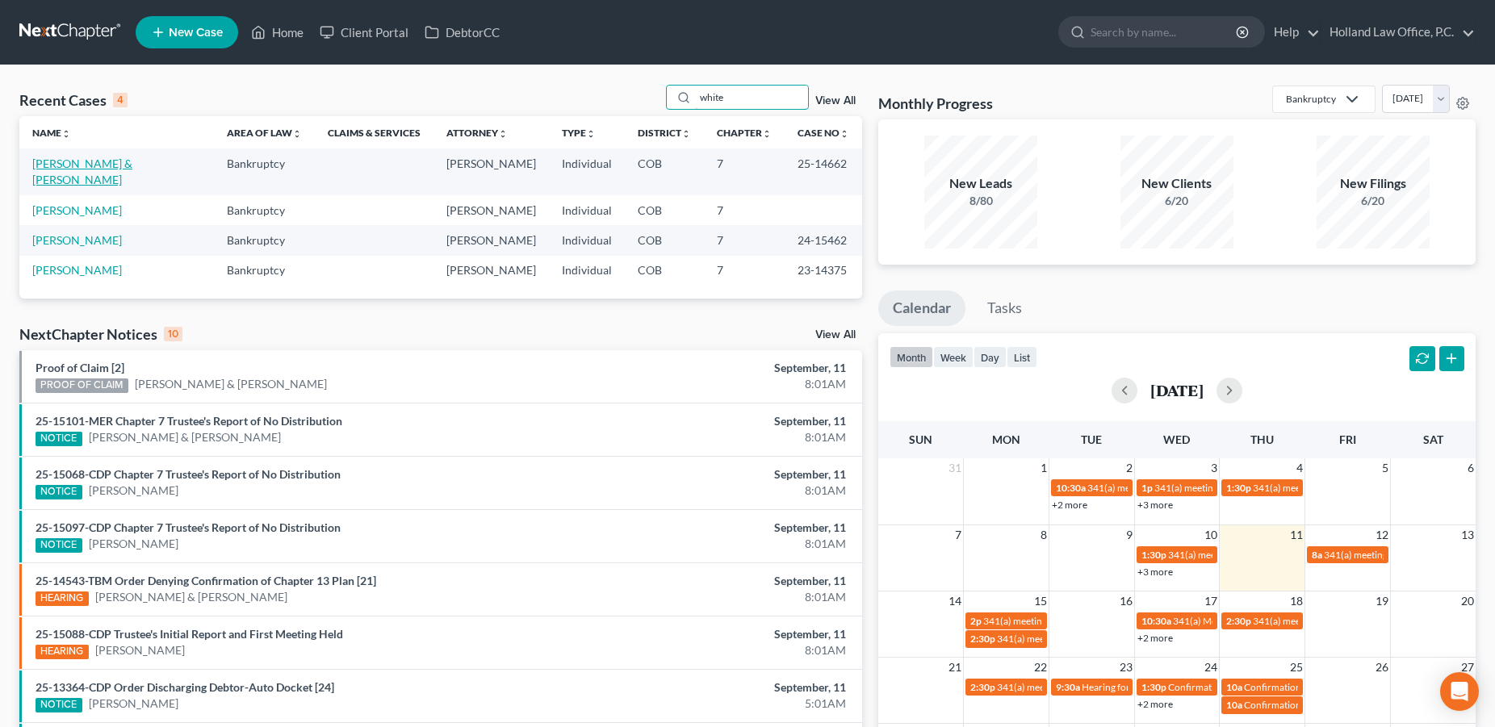
type input "white"
click at [130, 166] on link "[PERSON_NAME] & [PERSON_NAME]" at bounding box center [82, 172] width 100 height 30
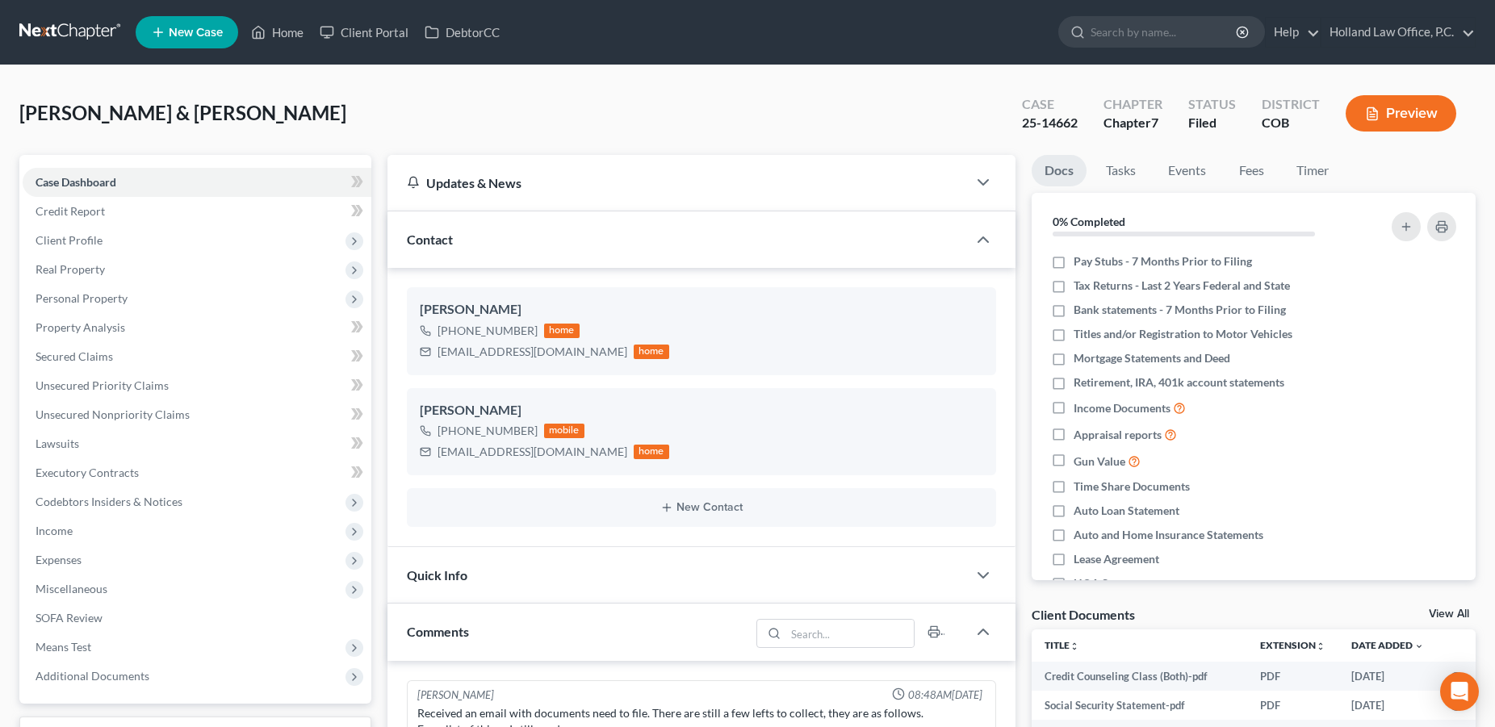
scroll to position [131, 0]
